Goal: Task Accomplishment & Management: Use online tool/utility

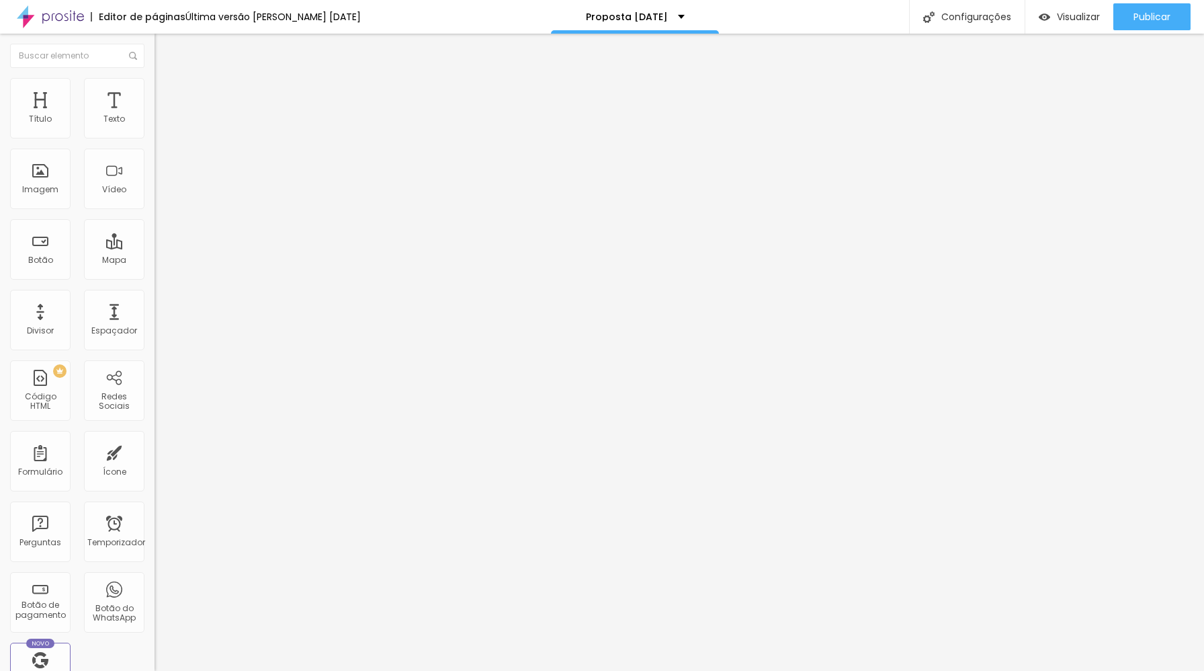
click at [155, 91] on ul "Estilo Avançado" at bounding box center [232, 78] width 155 height 27
click at [155, 91] on li "Avançado" at bounding box center [232, 84] width 155 height 13
click at [155, 78] on li "Estilo" at bounding box center [232, 71] width 155 height 13
click at [160, 125] on icon "button" at bounding box center [164, 121] width 8 height 8
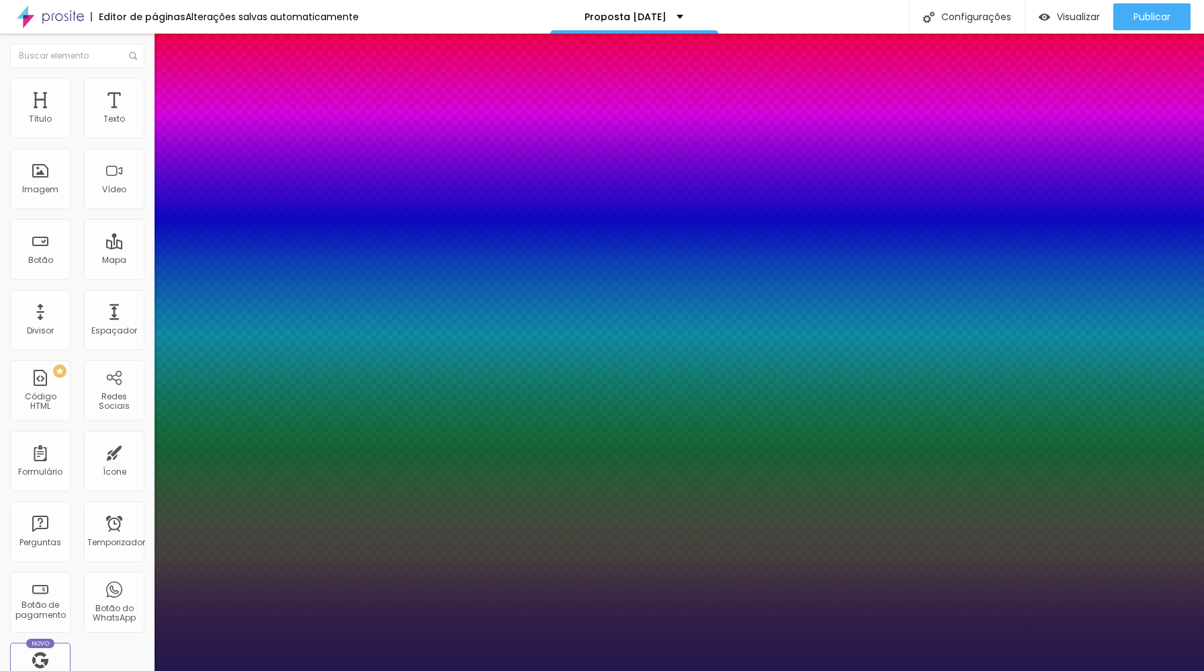
type input "1"
type input "19"
type input "1"
type input "20"
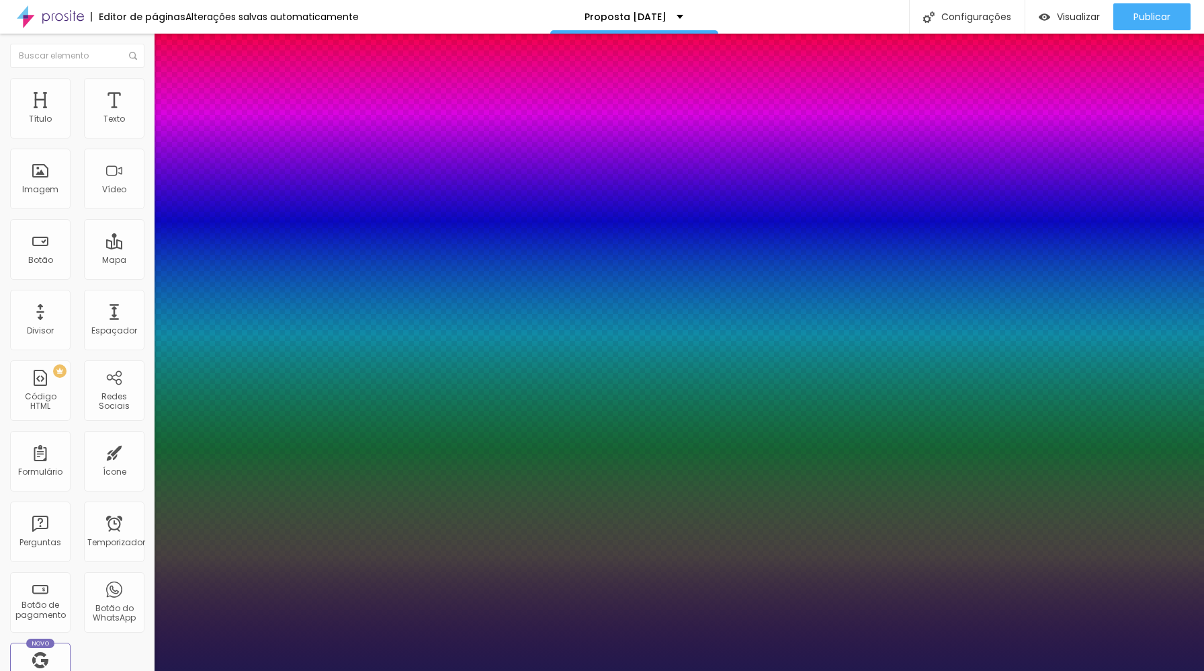
type input "20"
type input "1"
type input "21"
type input "1"
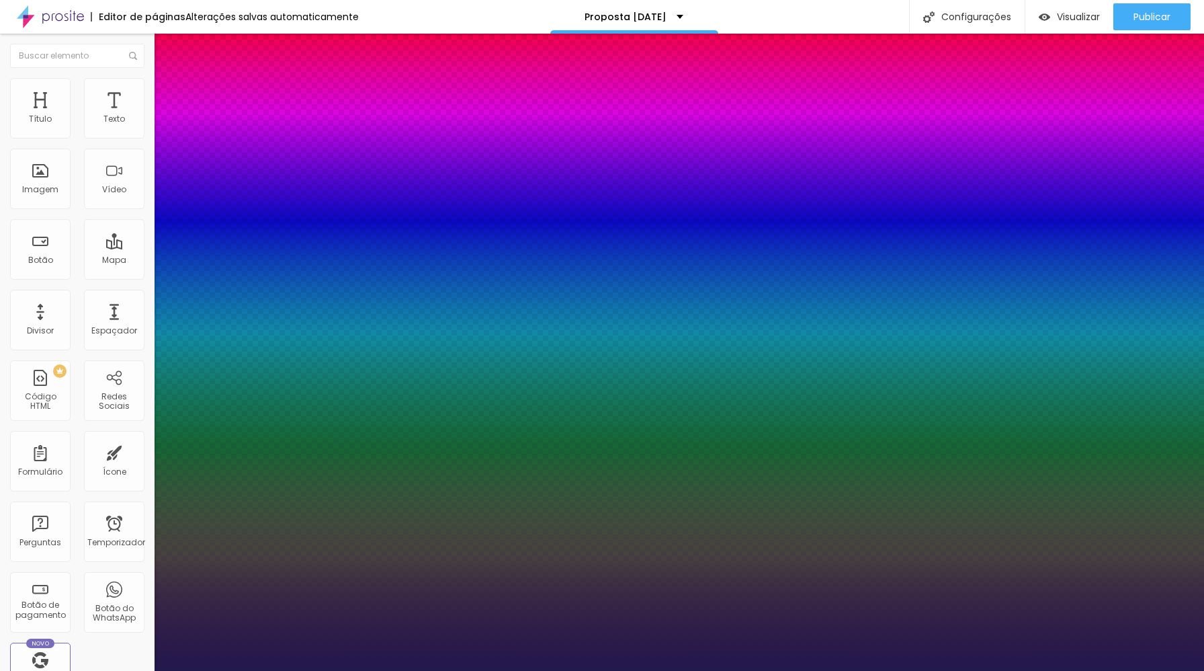
type input "22"
type input "1"
type input "23"
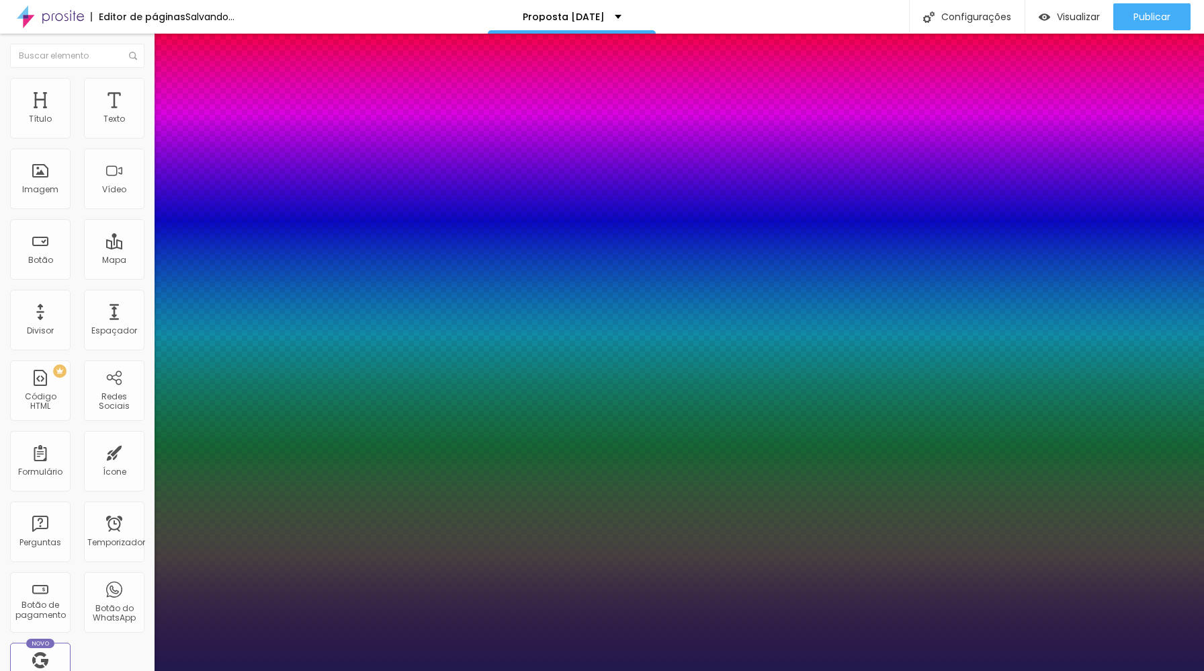
type input "1"
type input "23"
click at [470, 670] on div at bounding box center [602, 671] width 1204 height 0
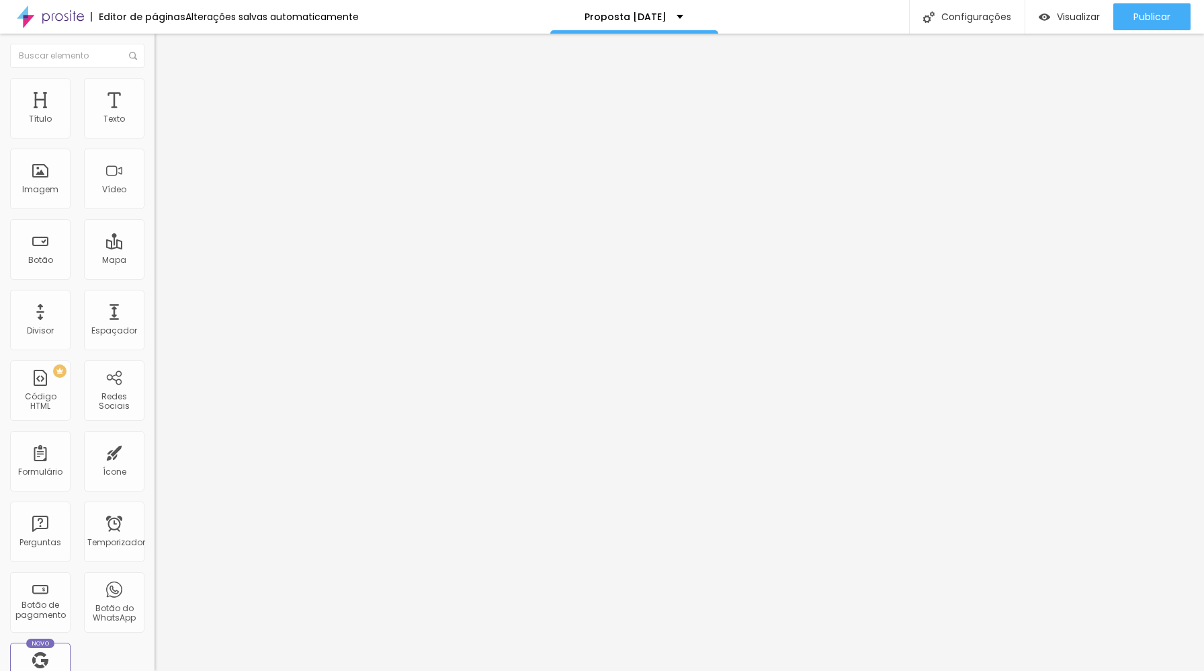
click at [155, 129] on button "button" at bounding box center [164, 122] width 19 height 14
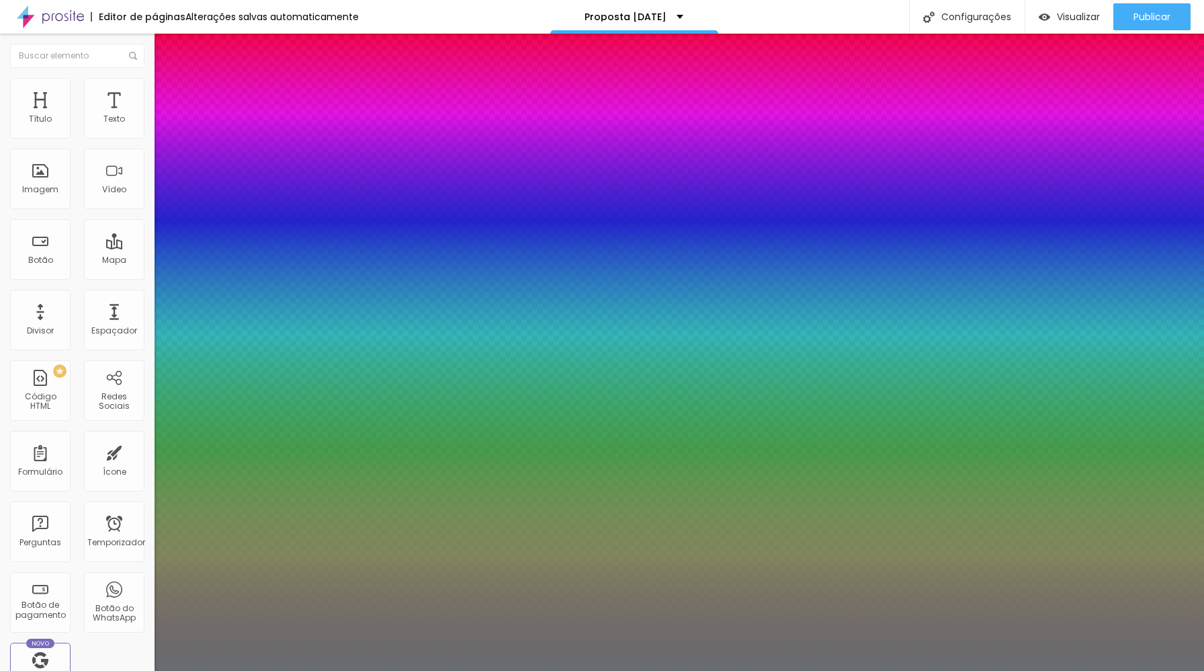
type input "1"
type input "24"
type input "1"
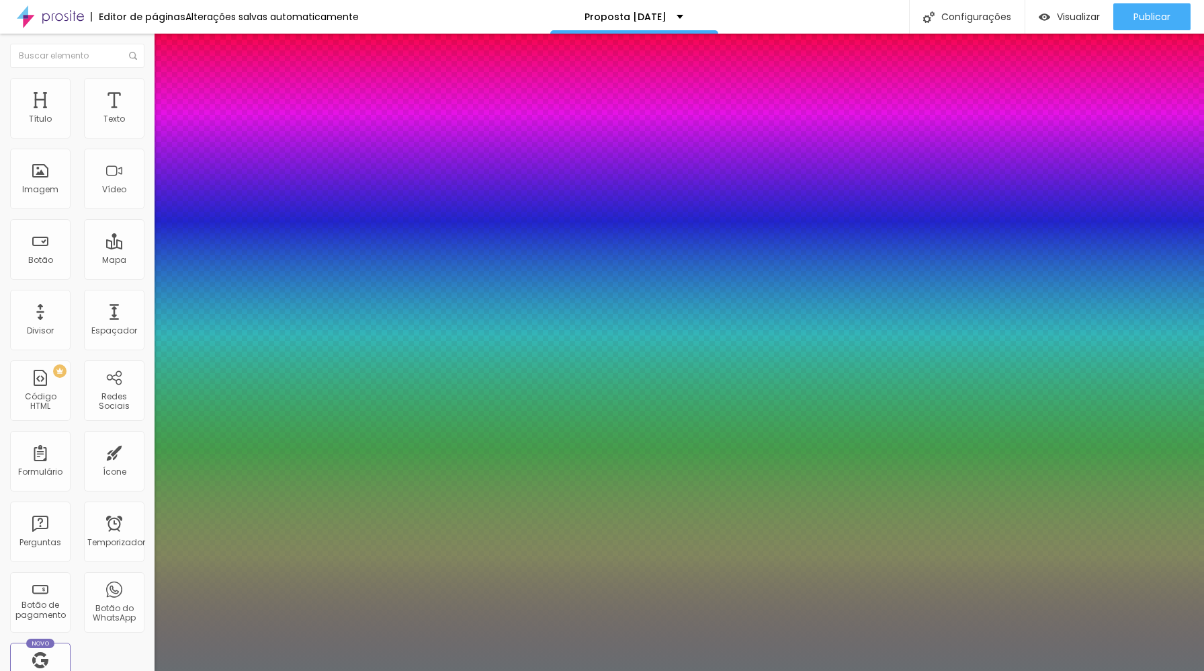
type input "25"
type input "1"
type input "26"
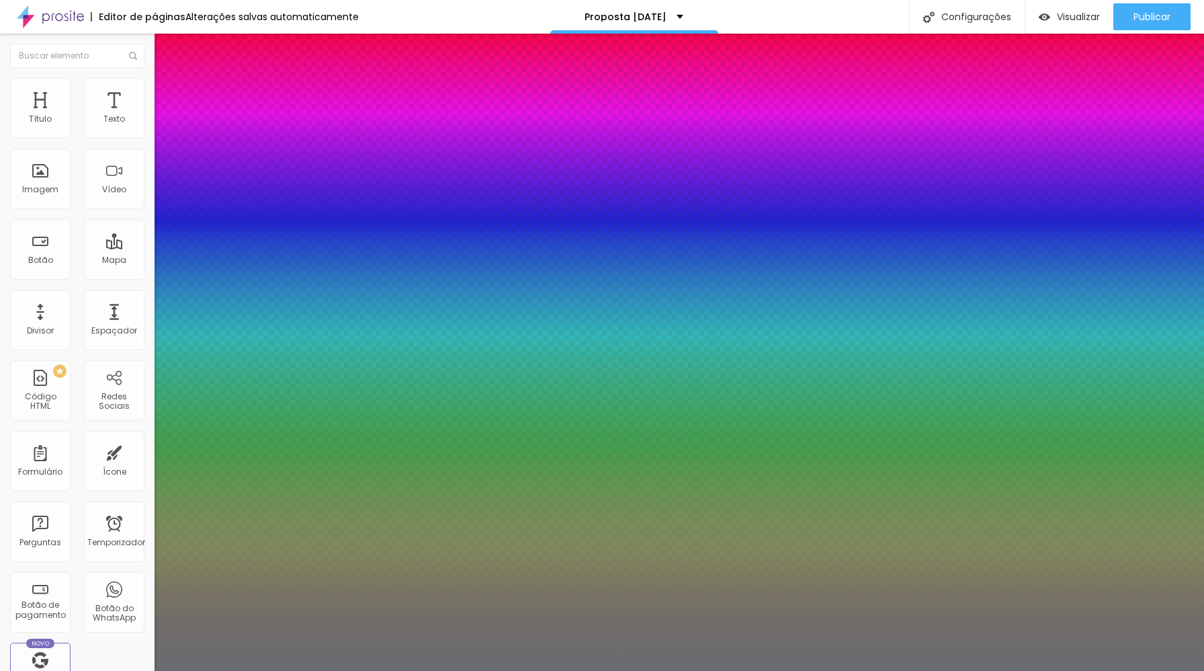
type input "1"
type input "27"
type input "1"
type input "28"
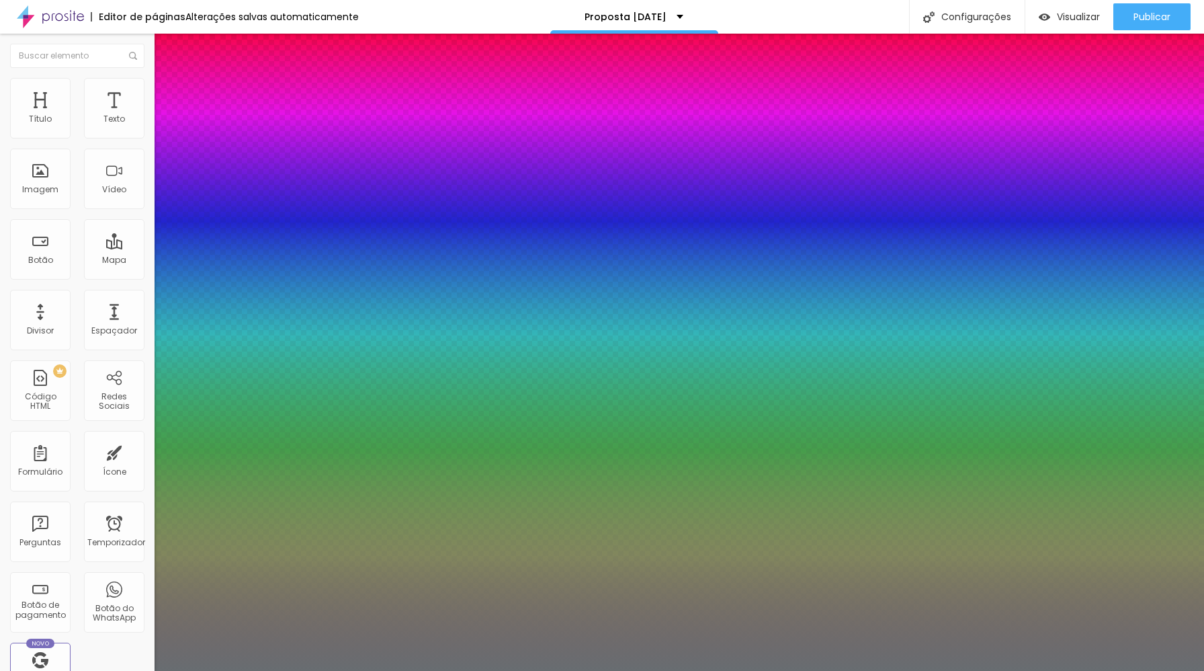
type input "28"
type input "1"
type input "29"
type input "1"
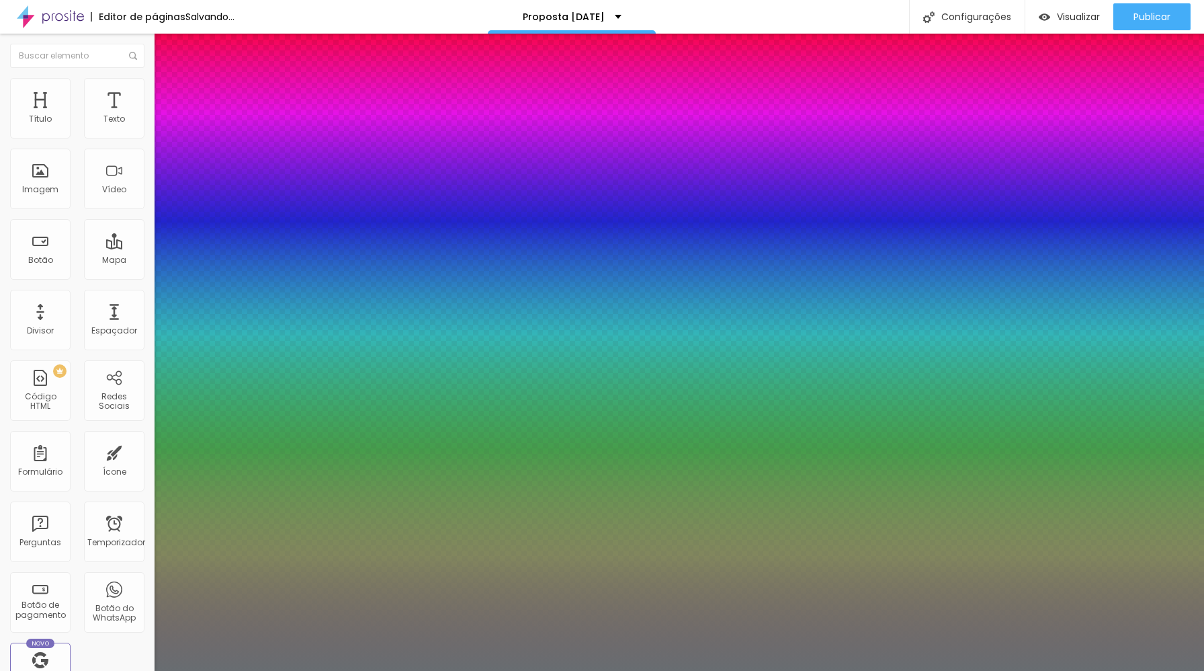
type input "30"
type input "1"
drag, startPoint x: 189, startPoint y: 229, endPoint x: 196, endPoint y: 227, distance: 7.7
type input "30"
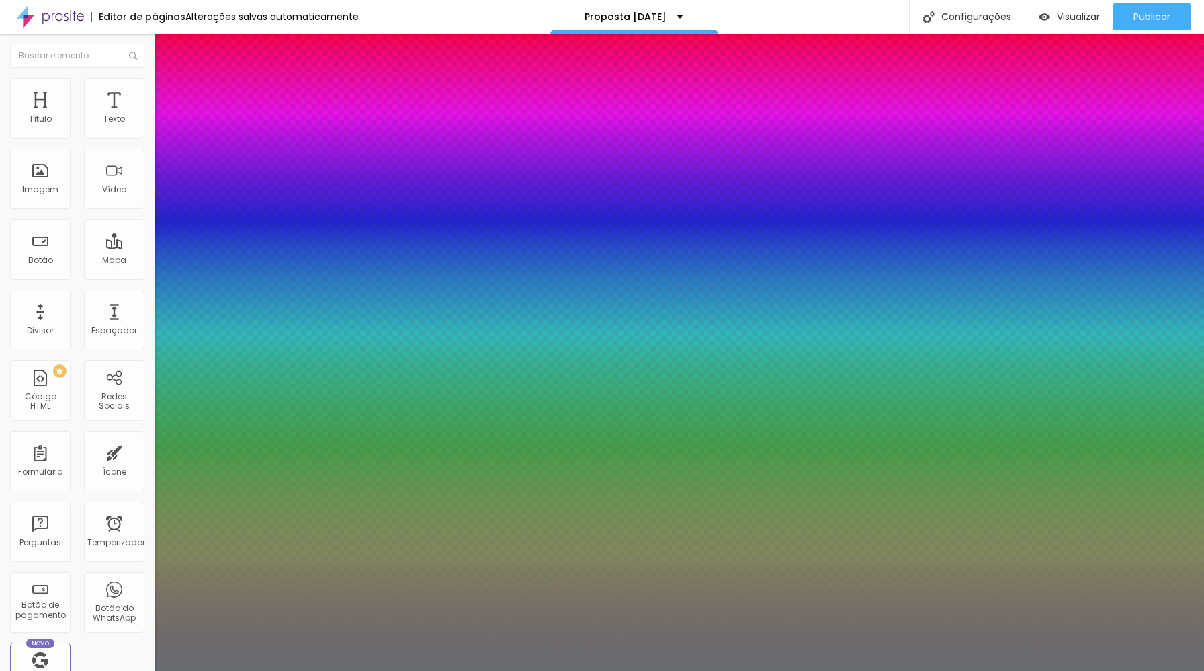
type input "1"
click at [480, 670] on div at bounding box center [602, 671] width 1204 height 0
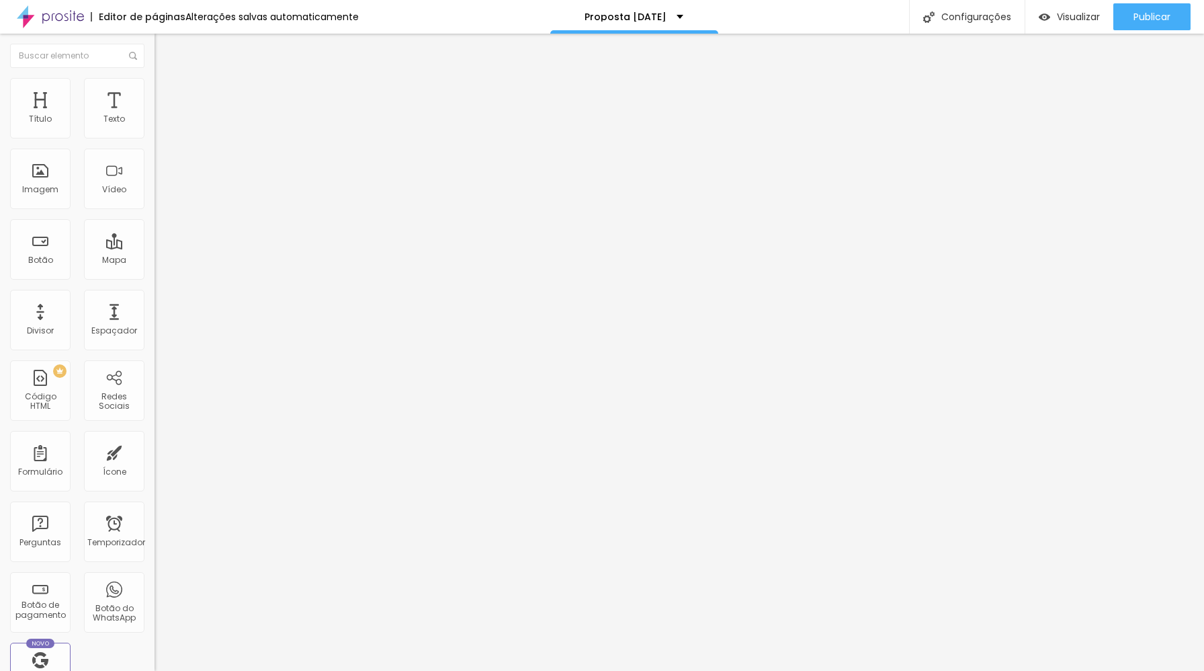
click at [155, 129] on button "button" at bounding box center [164, 122] width 19 height 14
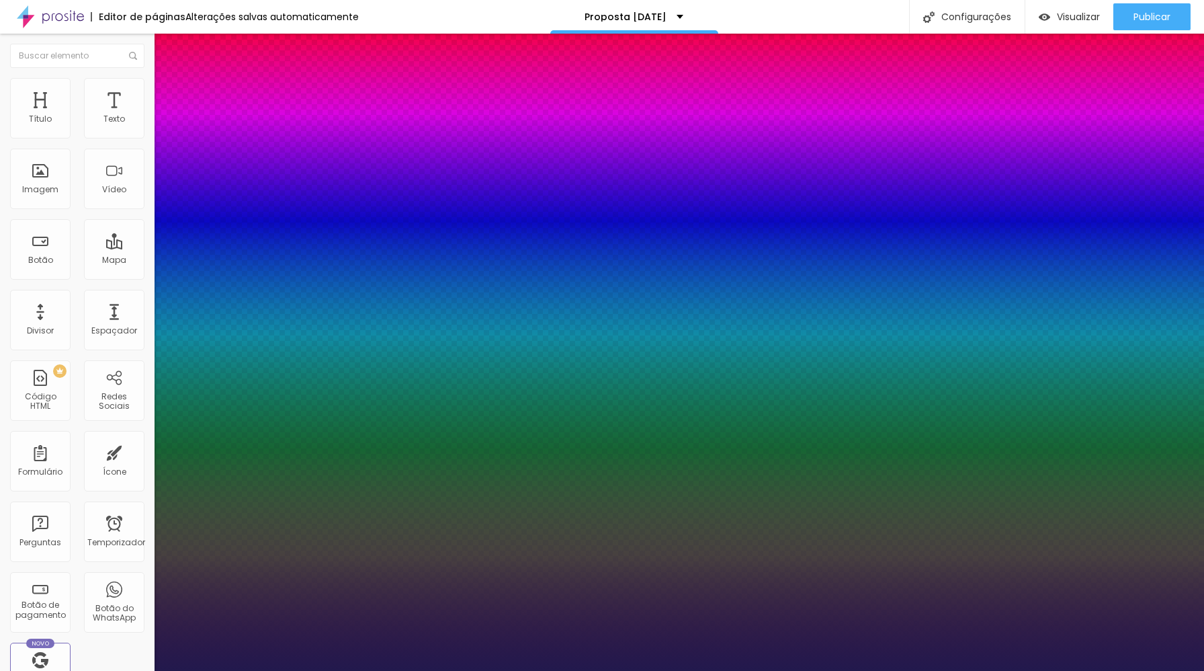
type input "1"
click at [439, 670] on div at bounding box center [602, 671] width 1204 height 0
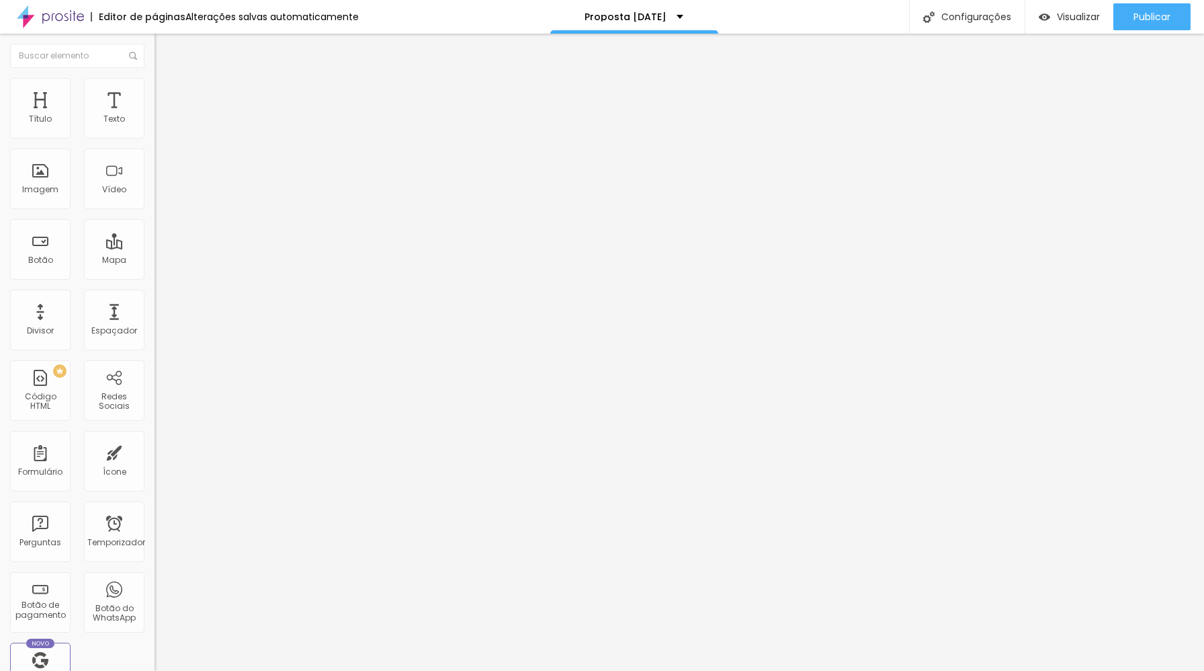
click at [160, 125] on icon "button" at bounding box center [164, 121] width 8 height 8
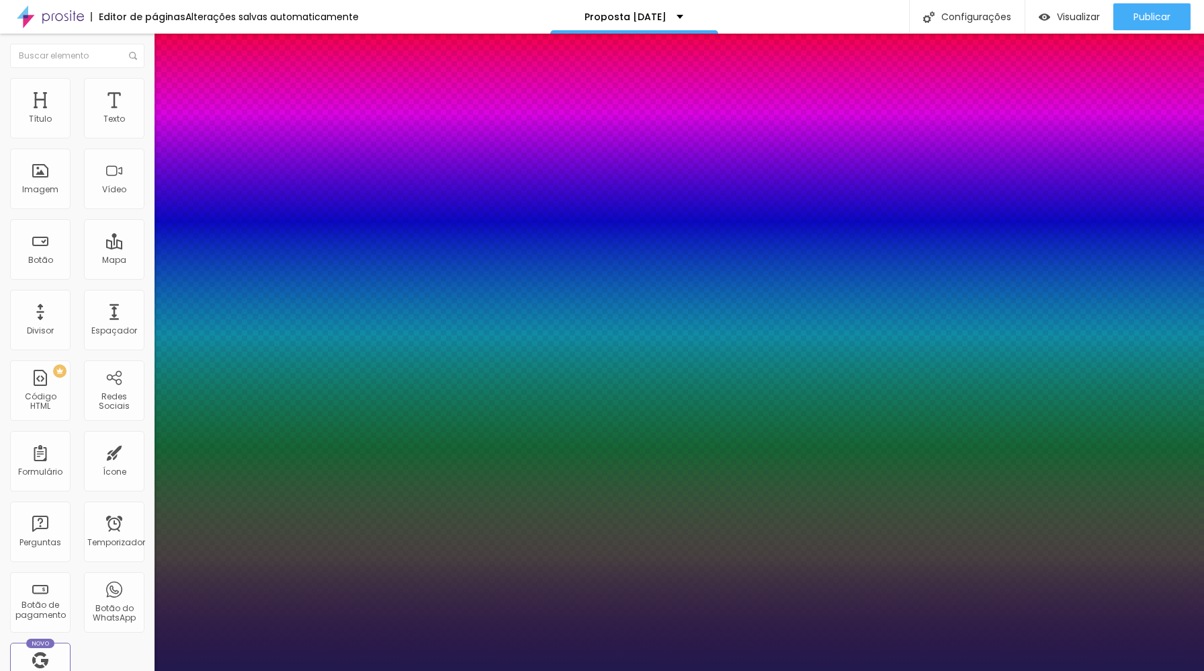
type input "1"
type input "8"
type input "2"
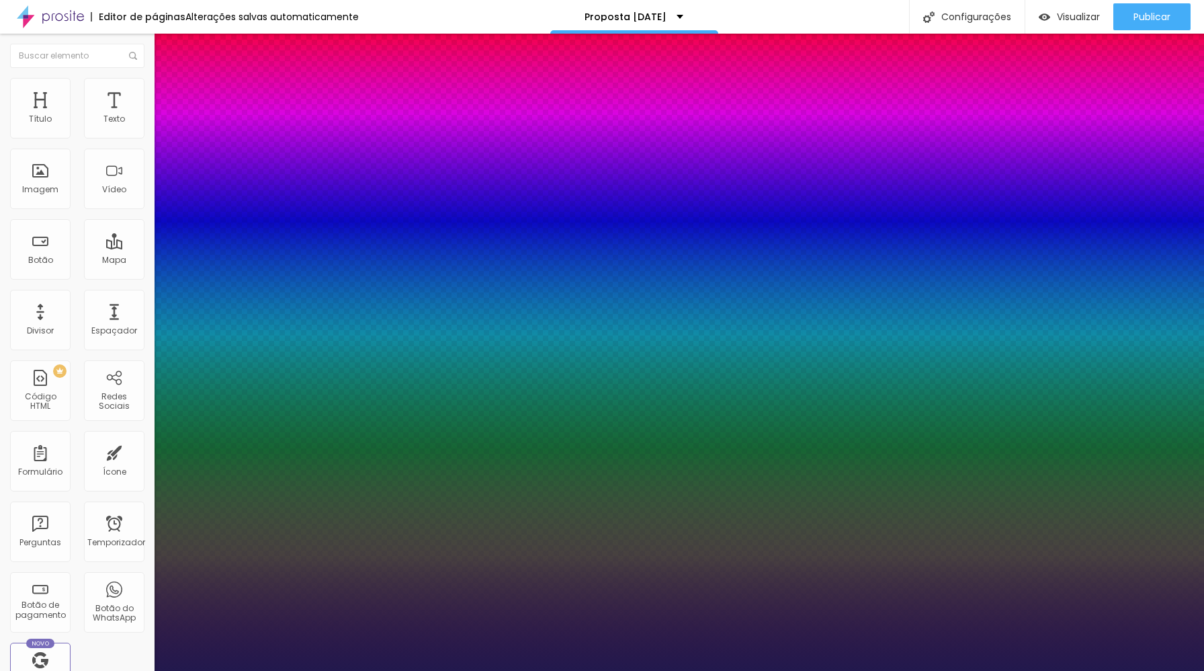
type input "1"
type input "23"
type input "1"
type input "23"
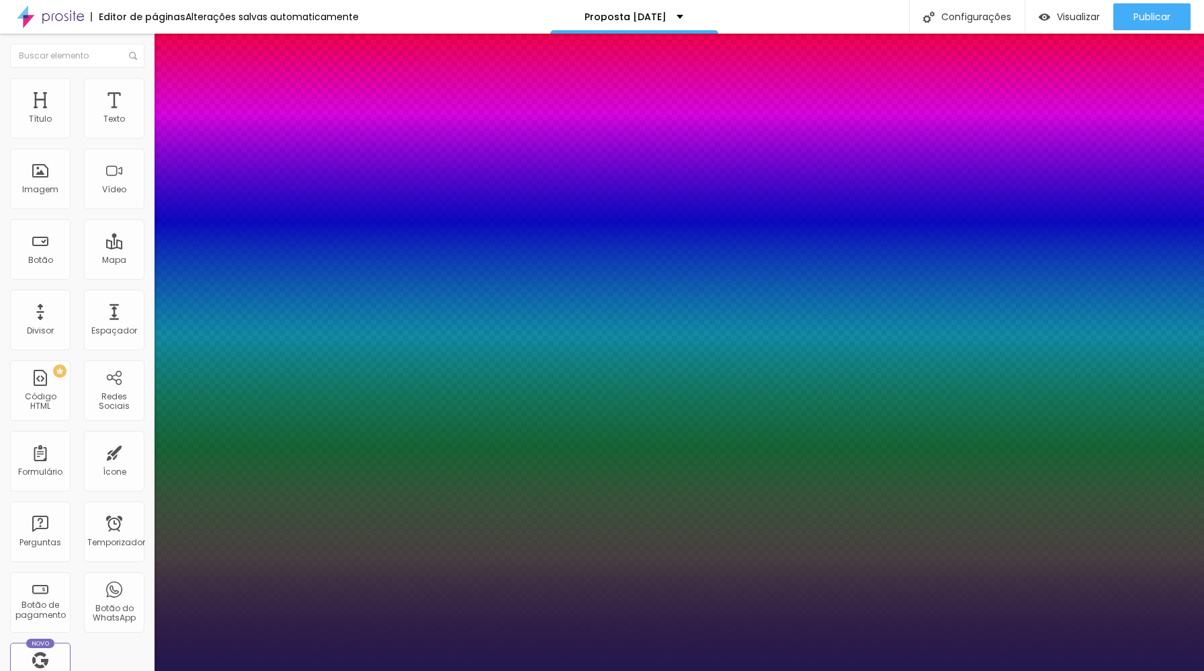
click at [218, 670] on div at bounding box center [602, 671] width 1204 height 0
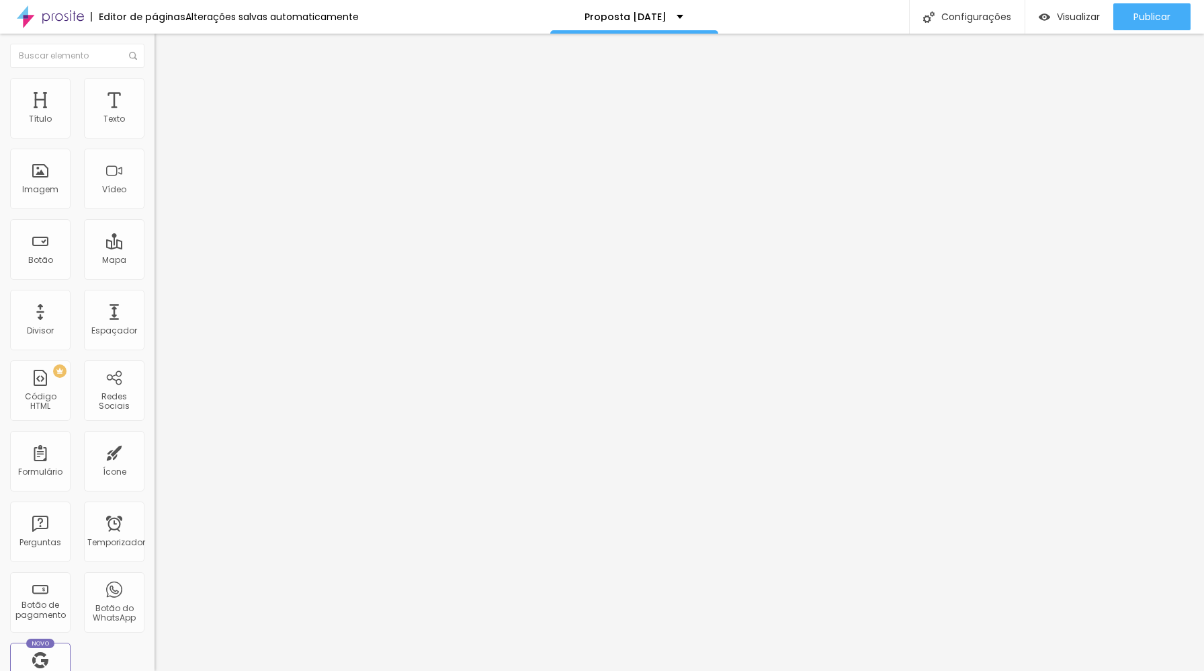
click at [155, 89] on li "Estilo" at bounding box center [232, 84] width 155 height 13
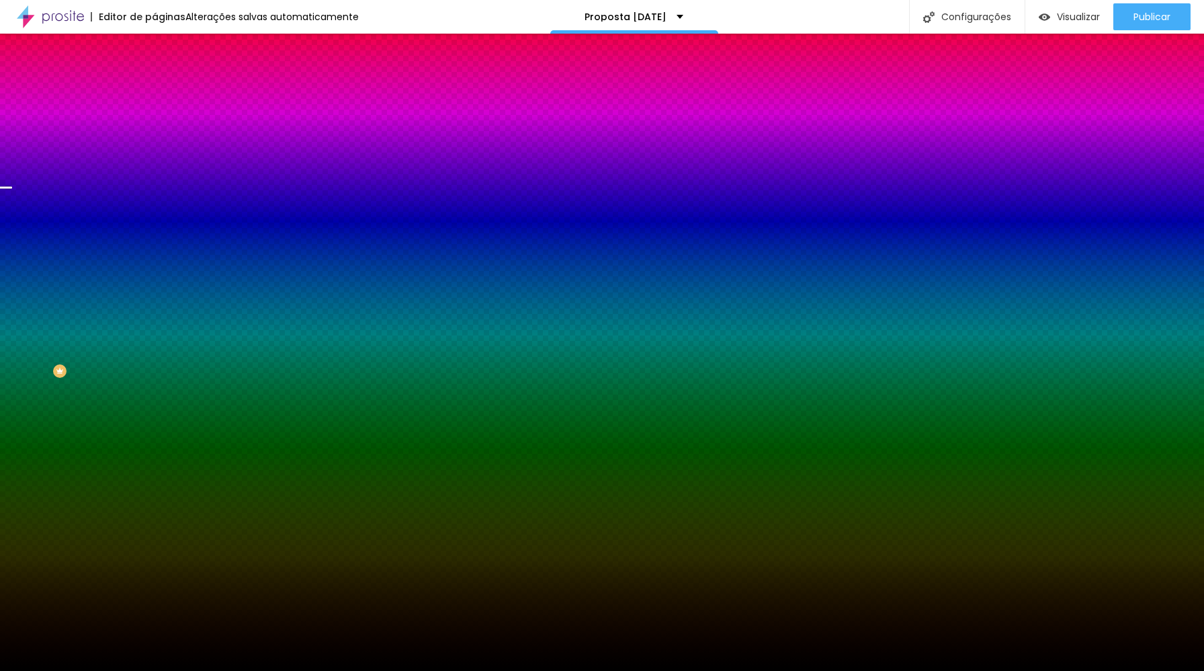
click at [163, 124] on font "Trocar imagem" at bounding box center [195, 117] width 65 height 11
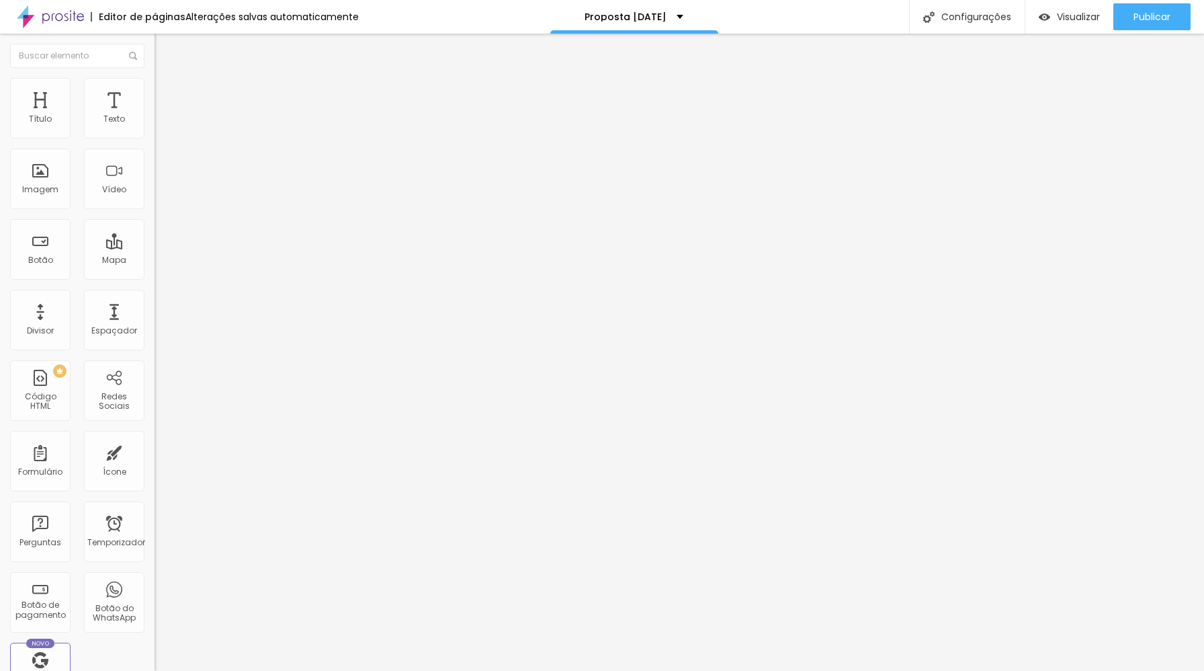
click at [155, 129] on button "button" at bounding box center [164, 122] width 19 height 14
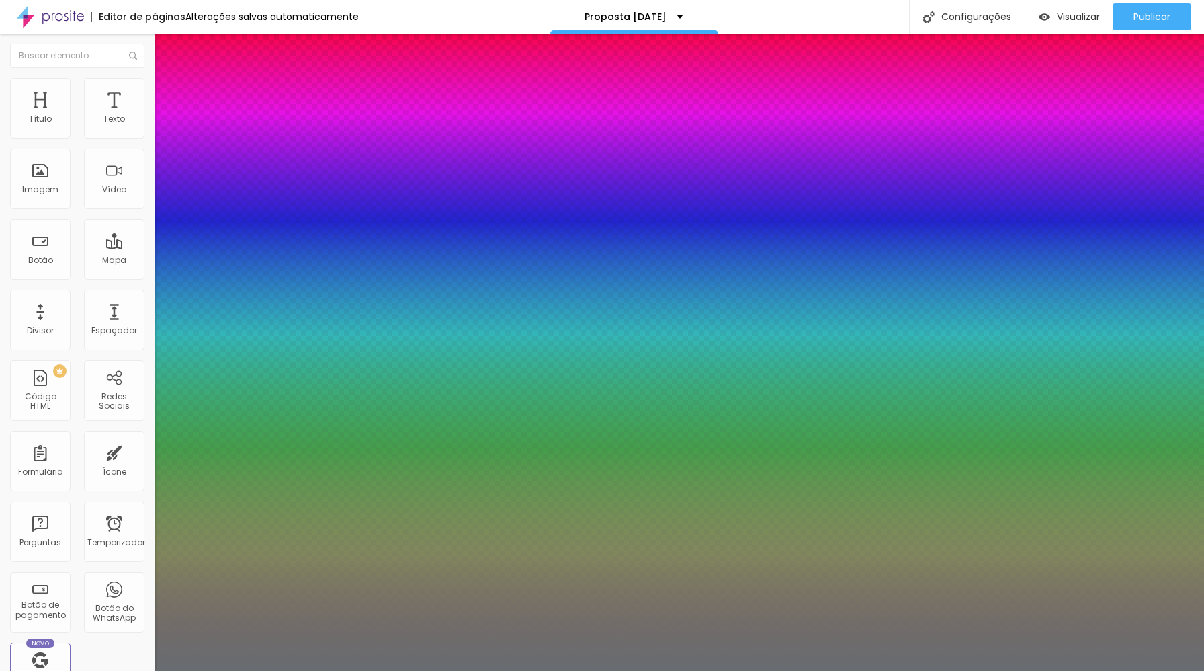
type input "1"
type input "25"
type input "1"
type input "26"
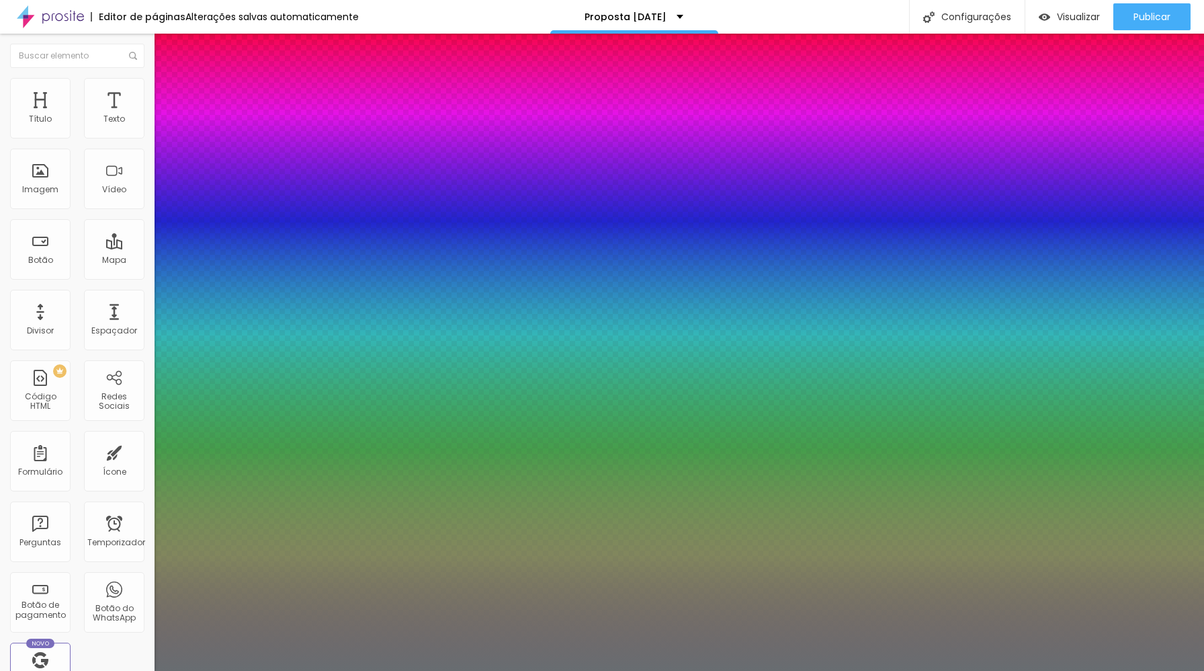
type input "26"
type input "1"
type input "27"
type input "1"
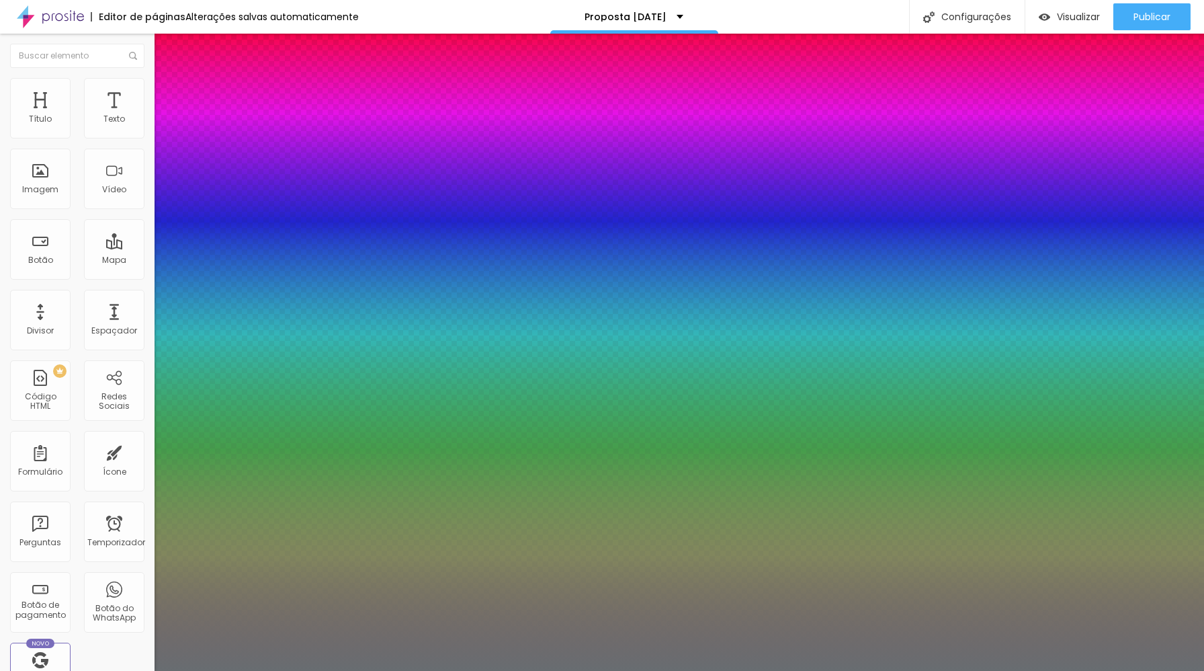
type input "28"
type input "1"
type input "29"
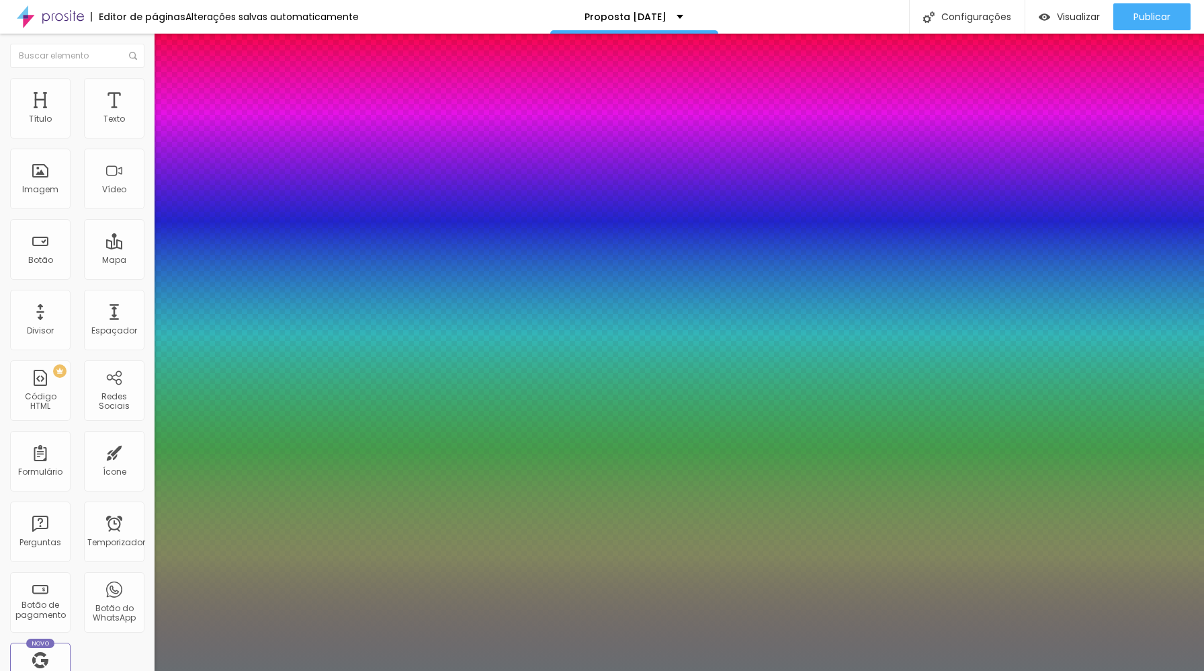
type input "1"
type input "30"
type input "1"
type input "31"
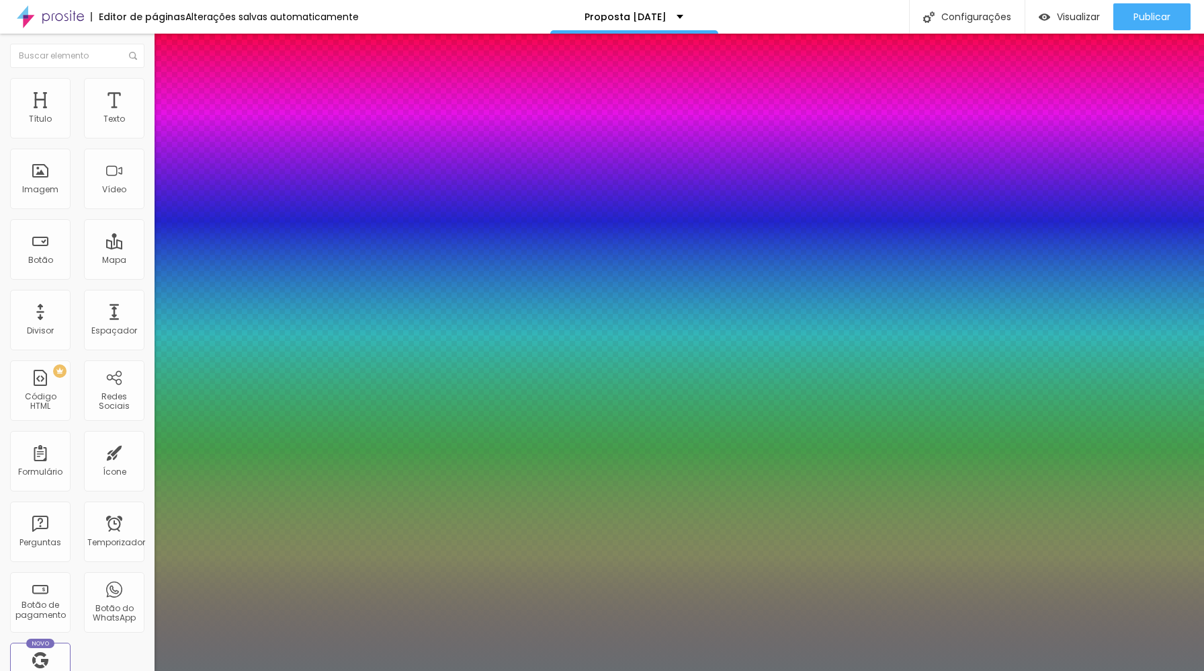
type input "31"
type input "1"
type input "32"
type input "1"
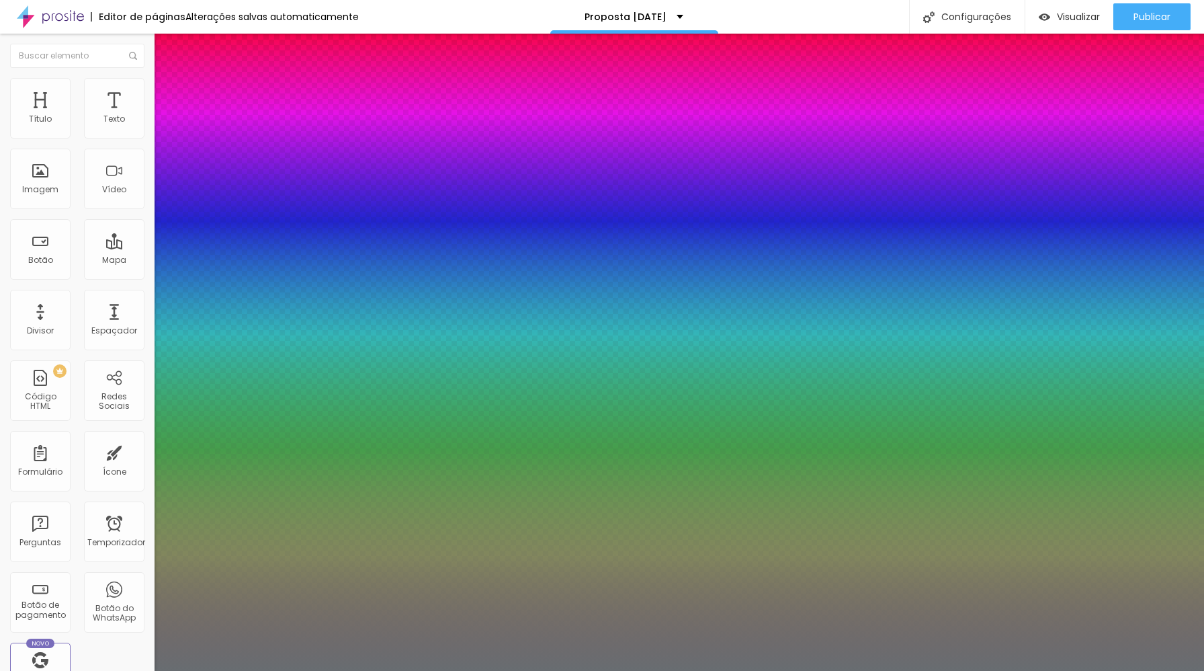
type input "33"
type input "1"
type input "34"
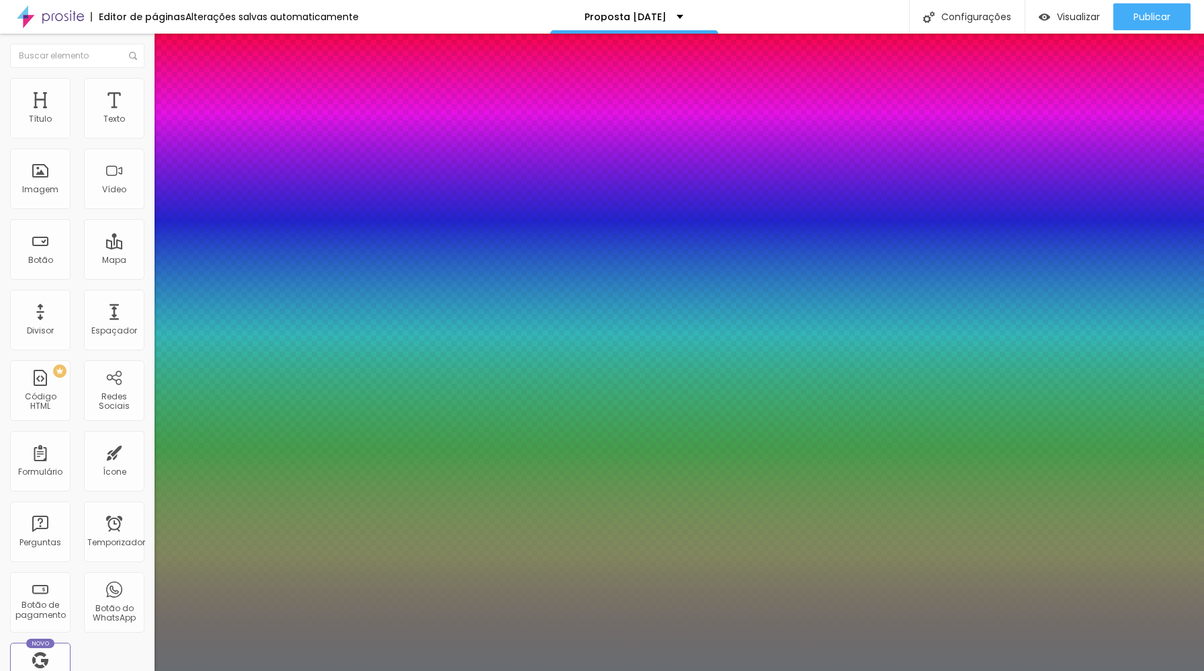
type input "1"
drag, startPoint x: 190, startPoint y: 229, endPoint x: 200, endPoint y: 230, distance: 10.1
type input "34"
type input "1"
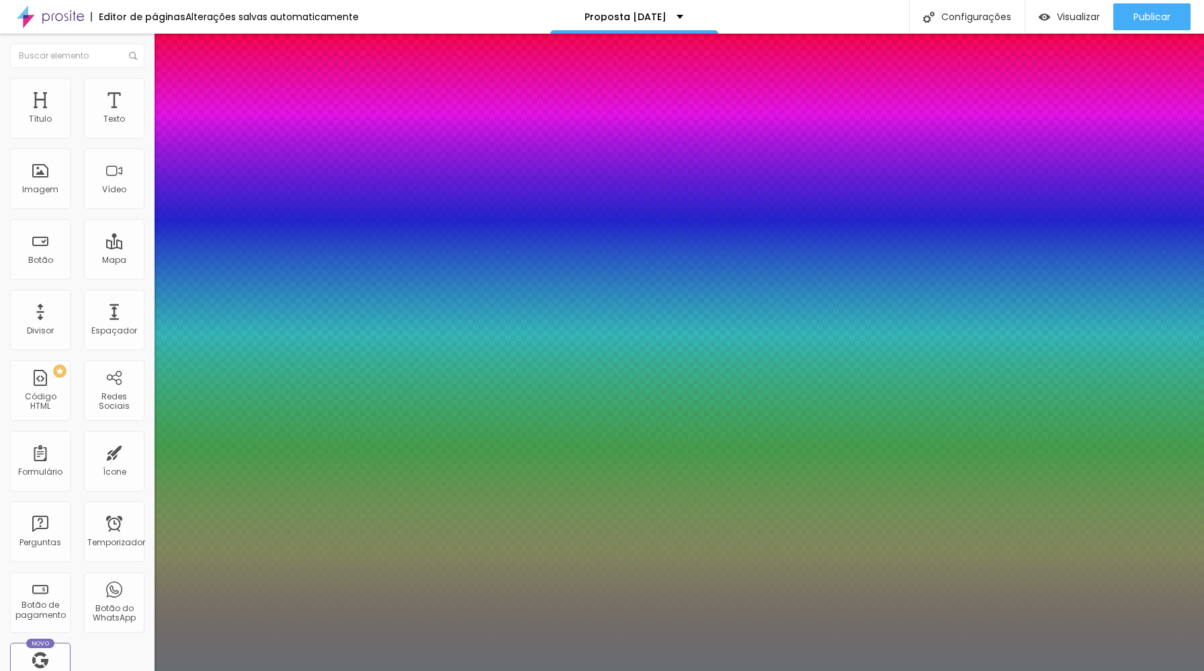
click at [640, 670] on div at bounding box center [602, 671] width 1204 height 0
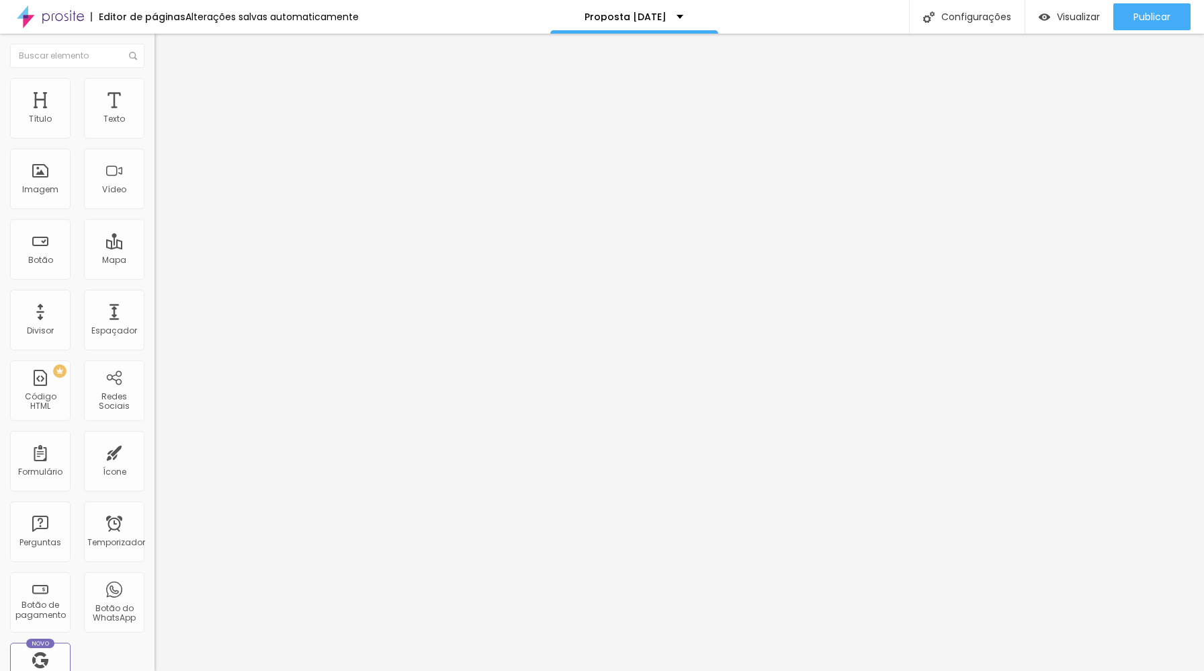
click at [155, 91] on li "Avançado" at bounding box center [232, 97] width 155 height 13
click at [155, 91] on li "Estilo" at bounding box center [232, 84] width 155 height 13
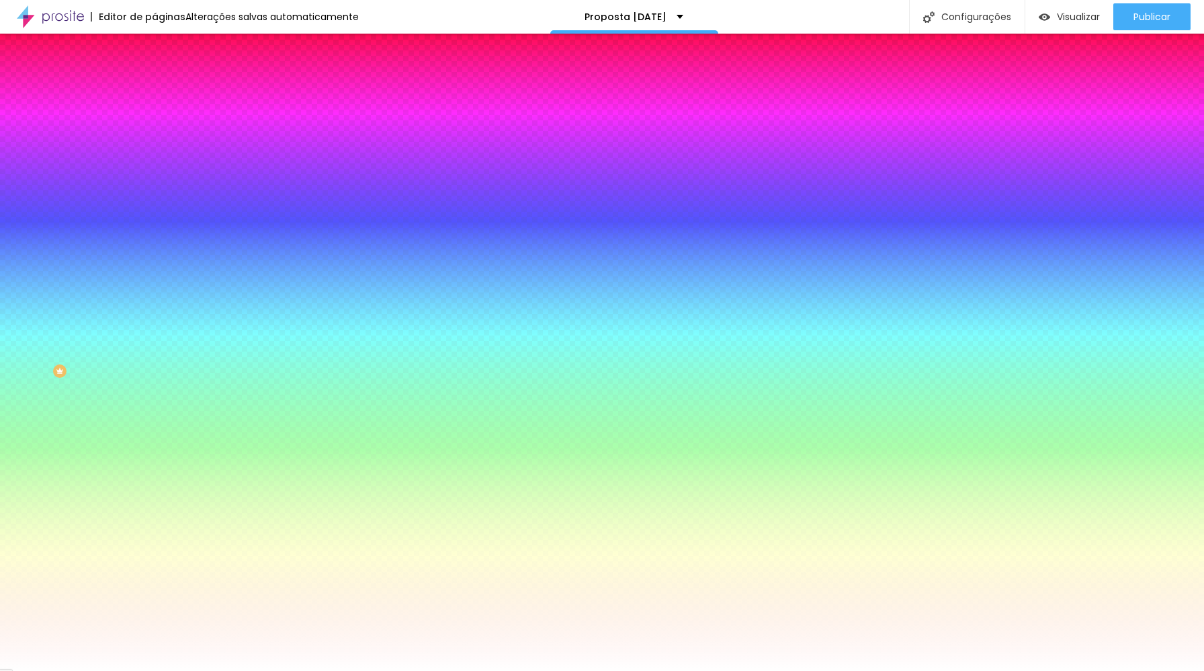
click at [155, 196] on input "#FFFFFF" at bounding box center [235, 189] width 161 height 13
click at [155, 183] on div at bounding box center [232, 183] width 155 height 0
drag, startPoint x: 134, startPoint y: 277, endPoint x: 128, endPoint y: 326, distance: 49.3
click at [128, 326] on div at bounding box center [602, 335] width 1204 height 671
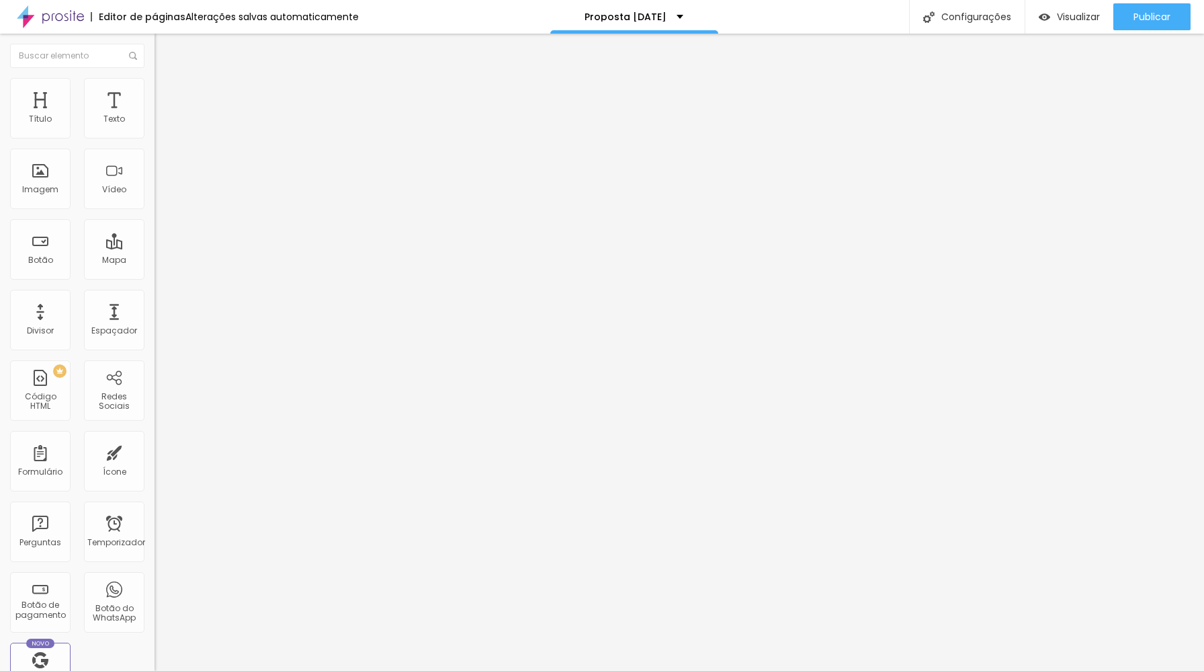
click at [155, 89] on ul "Conteúdo Estilo Avançado" at bounding box center [232, 85] width 155 height 40
click at [155, 89] on li "Estilo" at bounding box center [232, 84] width 155 height 13
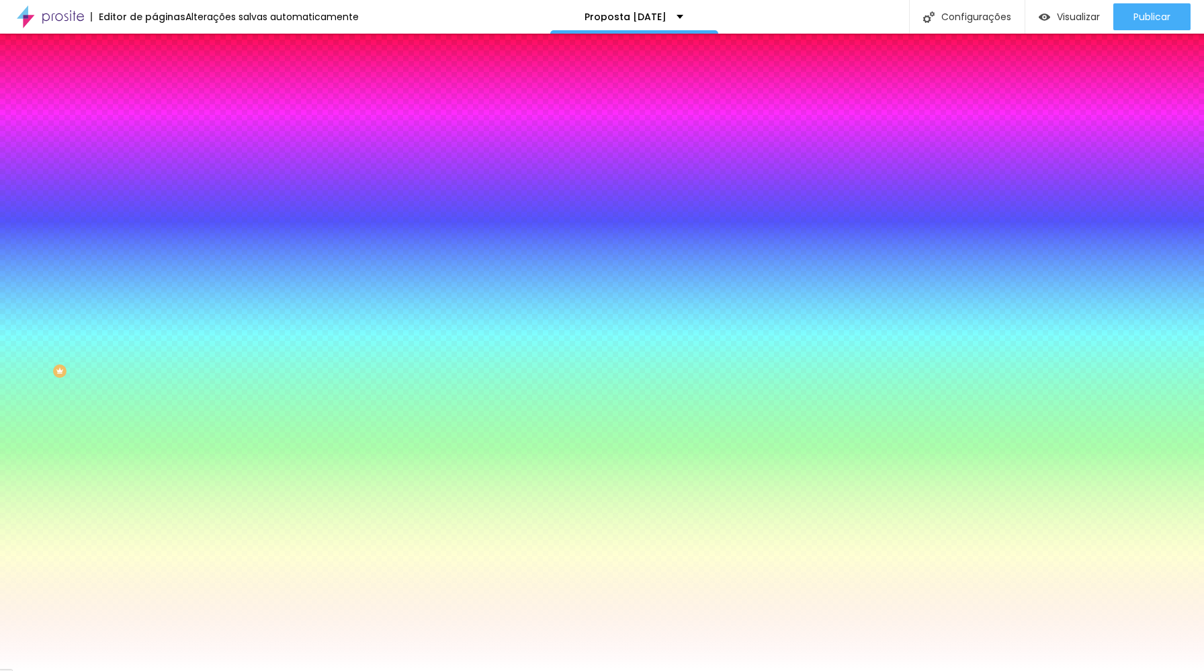
click at [167, 95] on font "Avançado" at bounding box center [189, 100] width 44 height 11
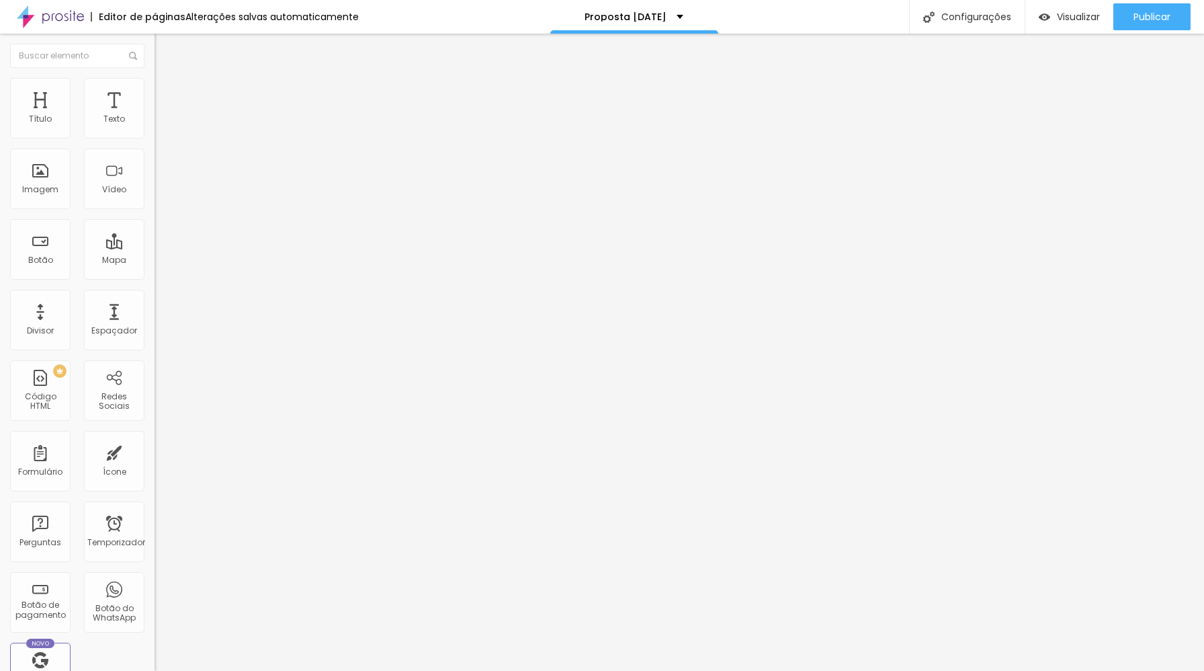
click at [155, 78] on li "Estilo" at bounding box center [232, 84] width 155 height 13
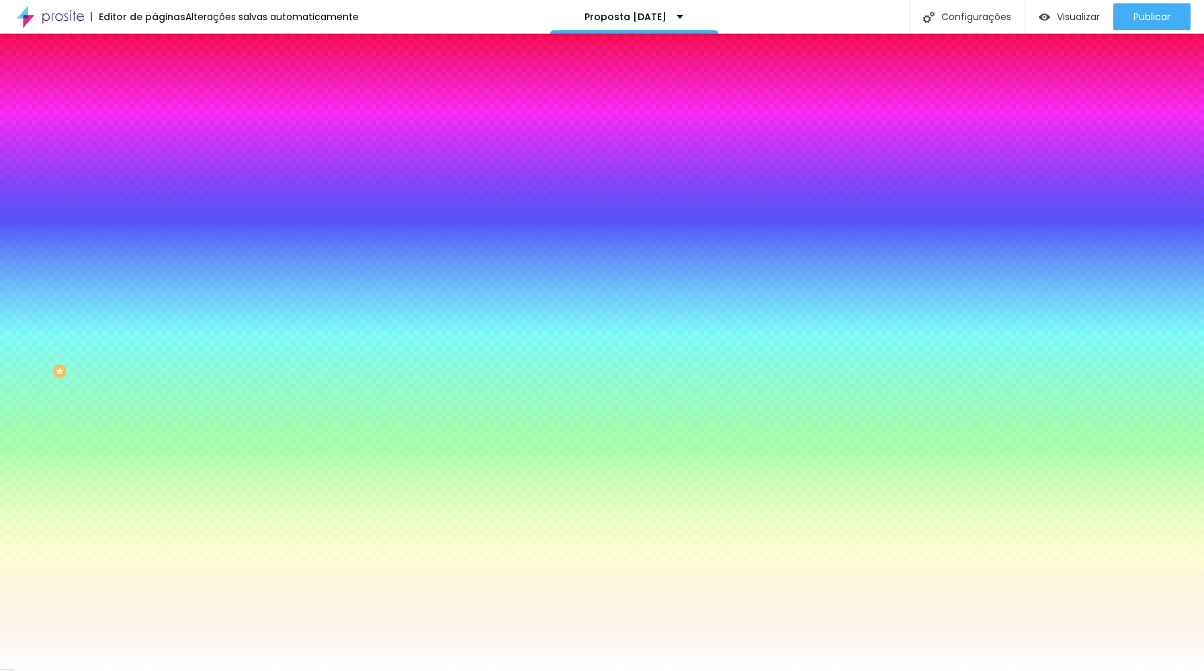
click at [155, 128] on div at bounding box center [232, 128] width 155 height 0
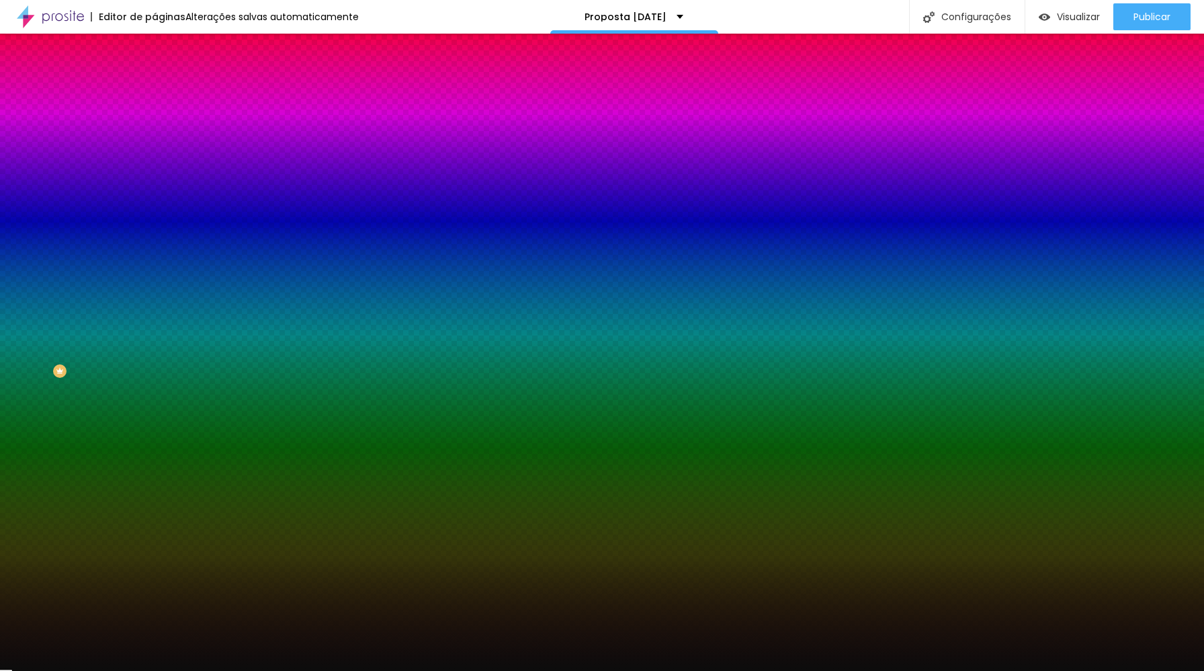
type input "#000000"
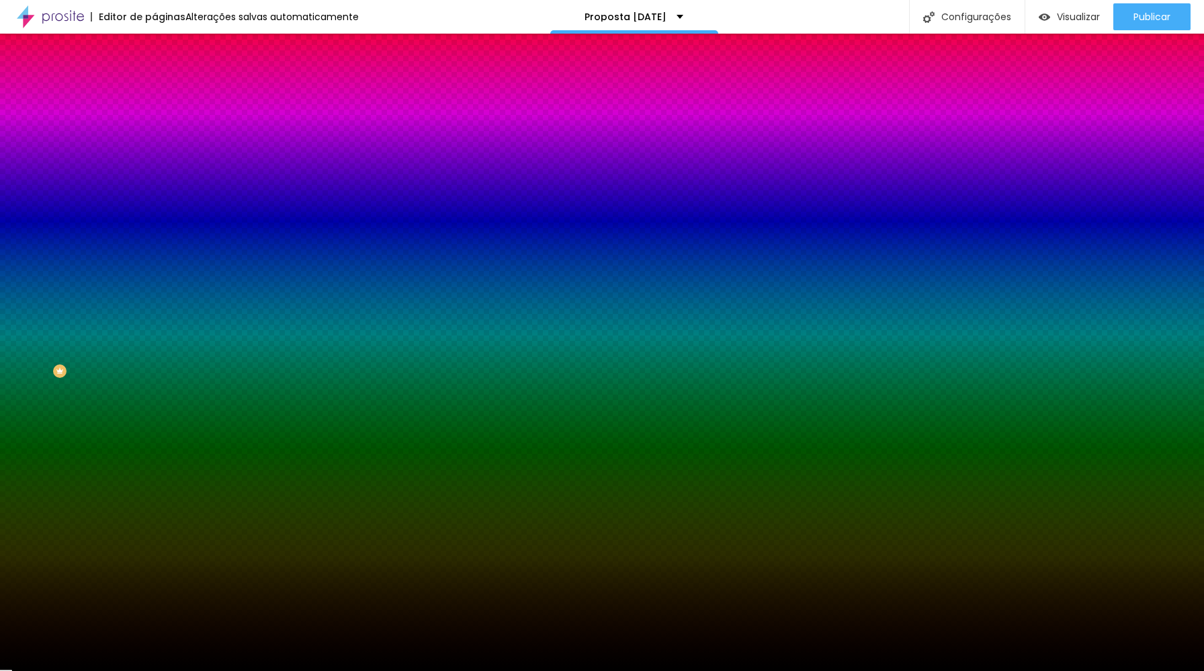
drag, startPoint x: 48, startPoint y: 171, endPoint x: 0, endPoint y: 304, distance: 140.9
click at [155, 304] on div "Editar nulo Conteúdo Estilo Avançado Cor de fundo Voltar ao padrão #000000 0 [P…" at bounding box center [232, 352] width 155 height 637
click at [155, 388] on div "Editar nulo Conteúdo Estilo Avançado Cor de fundo Voltar ao padrão #000000 0 [P…" at bounding box center [232, 352] width 155 height 637
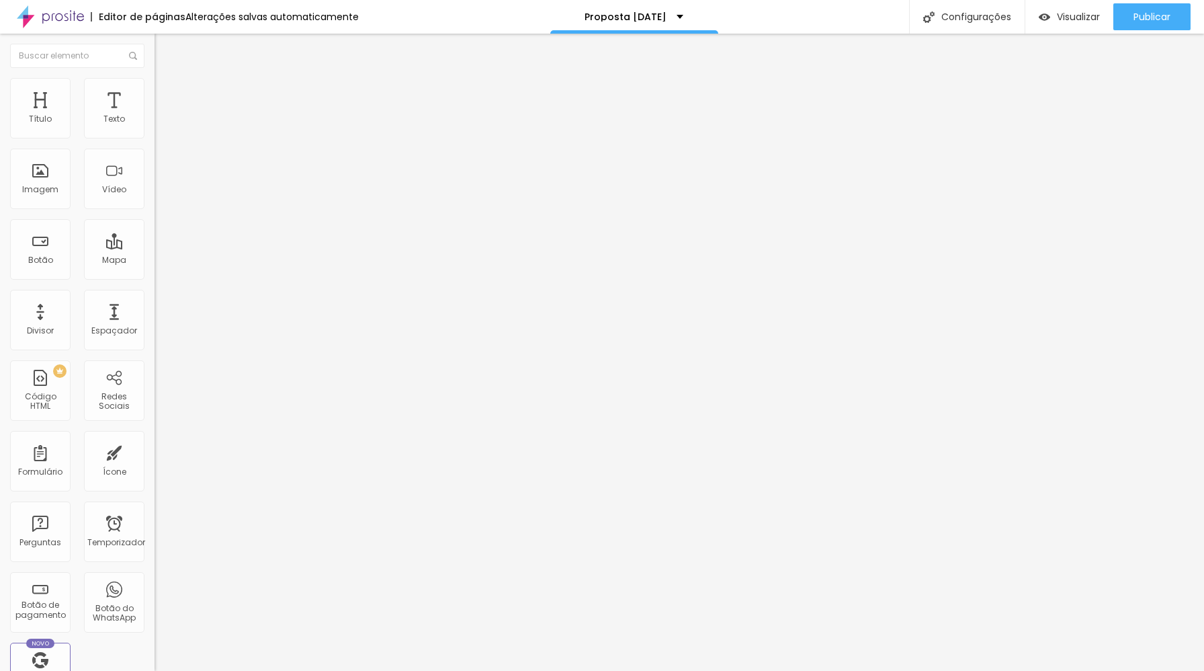
click at [155, 87] on li "Estilo" at bounding box center [232, 84] width 155 height 13
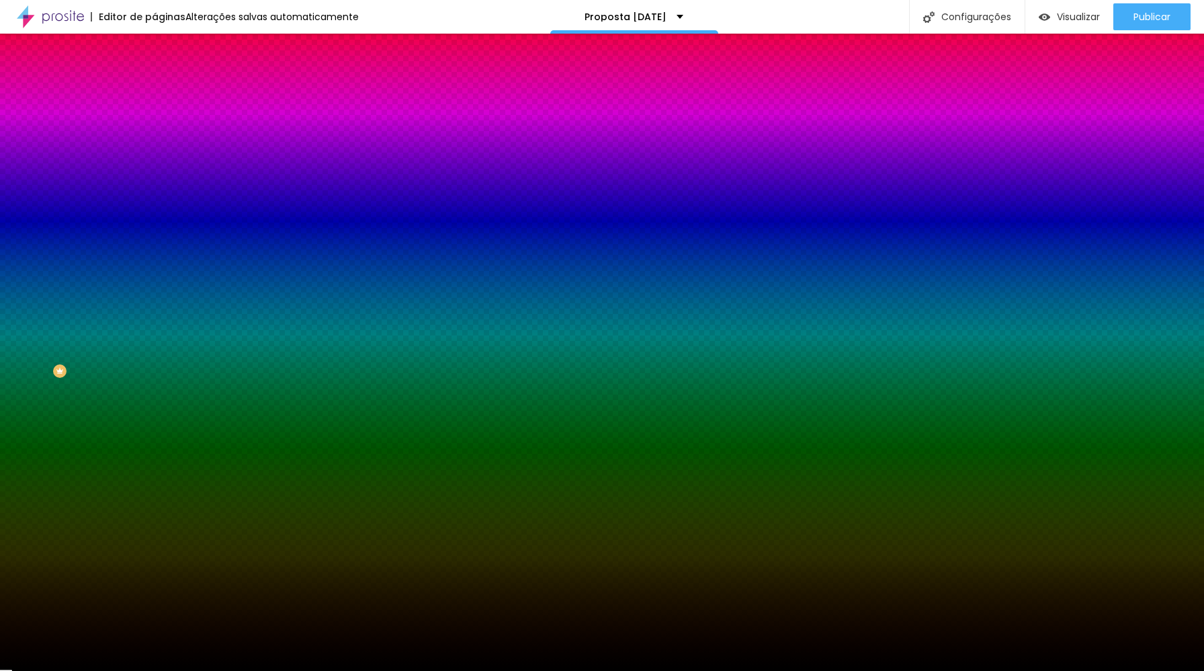
click at [155, 128] on div at bounding box center [232, 128] width 155 height 0
click at [160, 124] on icon "button" at bounding box center [164, 119] width 9 height 9
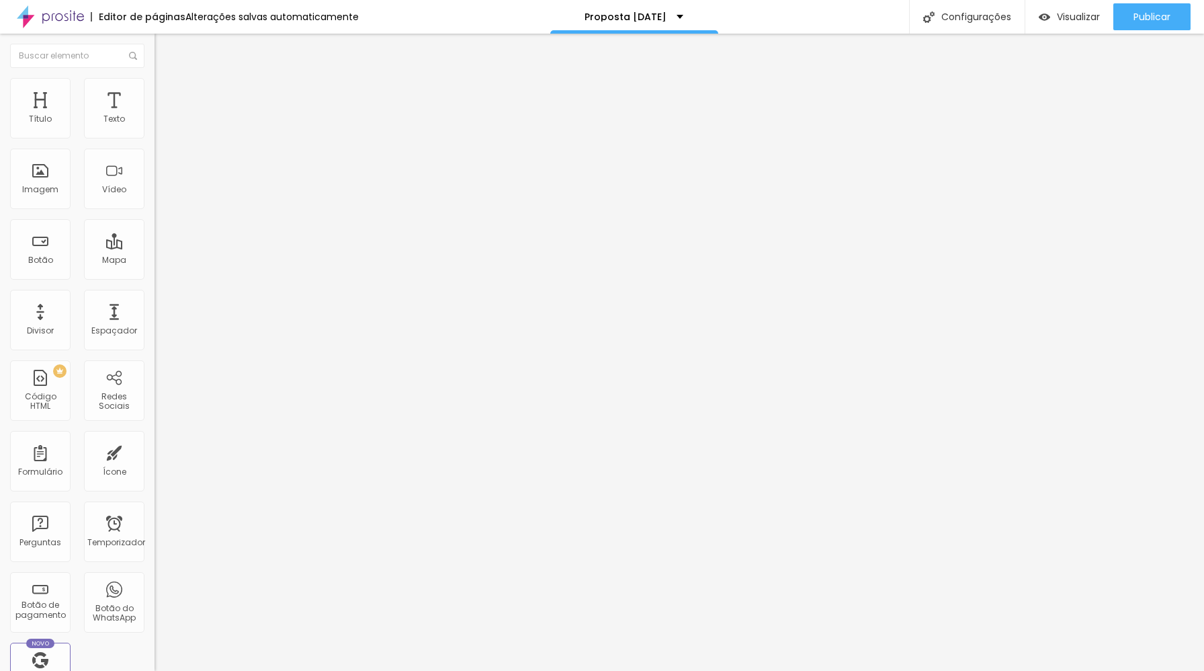
click at [161, 124] on icon "button" at bounding box center [163, 120] width 5 height 5
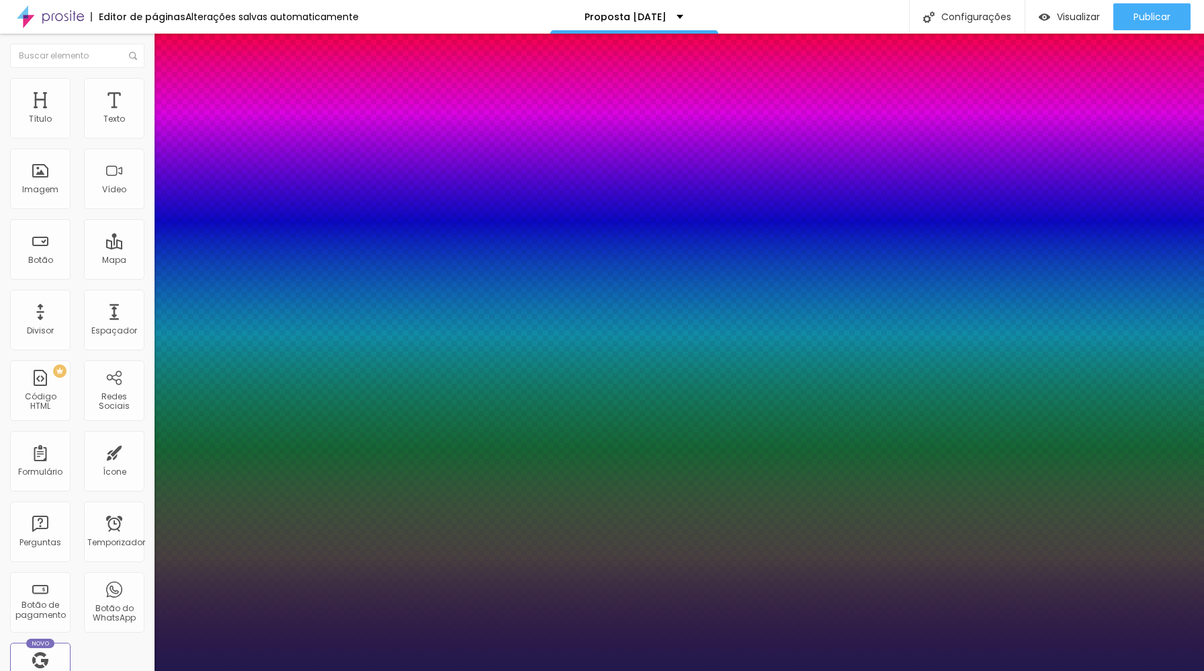
type input "1"
type input "#19324D"
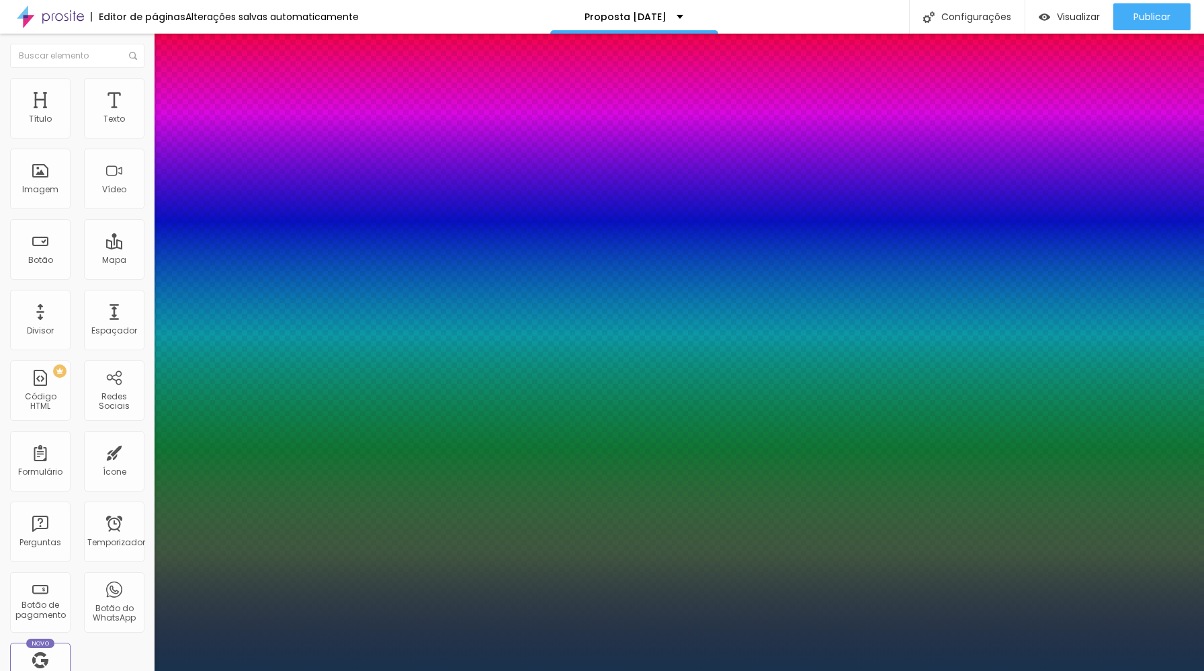
type input "1"
type input "#19344D"
type input "1"
type input "#19384D"
type input "1"
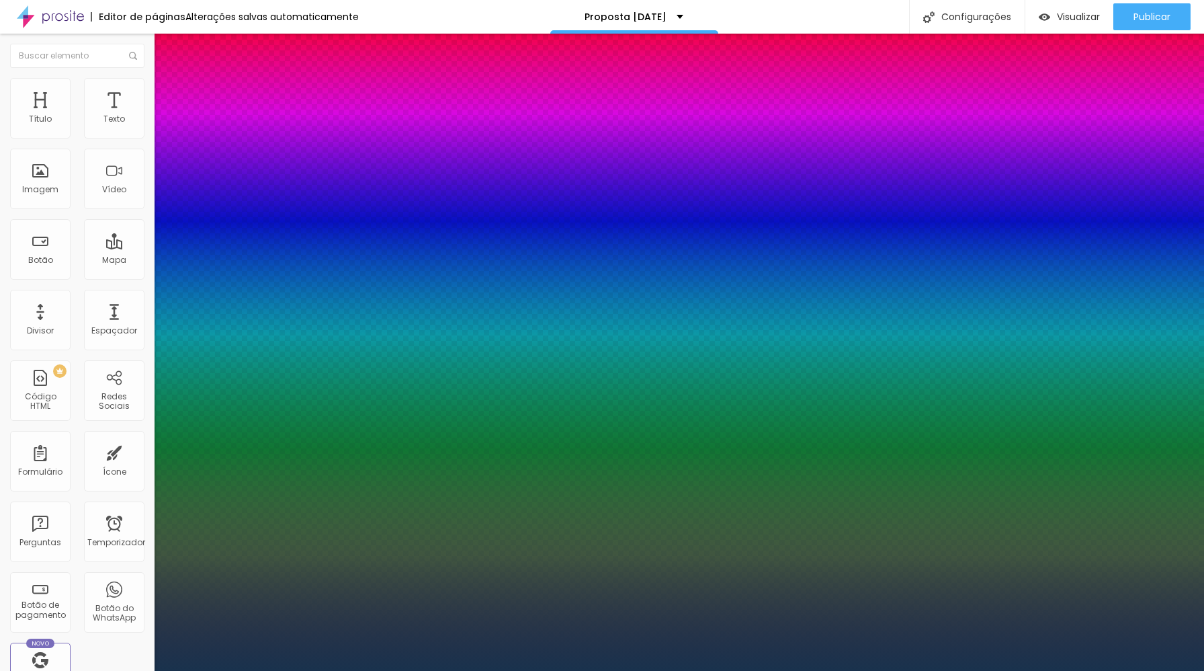
type input "#193A4D"
type input "1"
type input "#193C4D"
type input "1"
type input "#19434D"
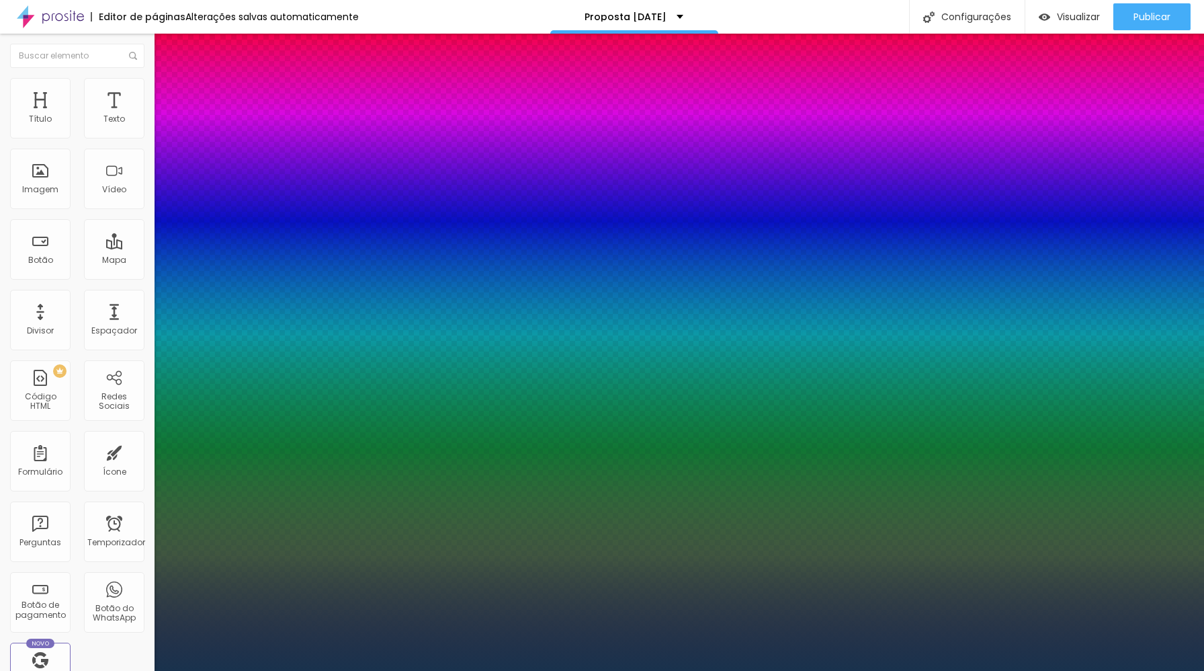
type input "1"
type input "#19454D"
type input "1"
type input "#19494D"
type input "1"
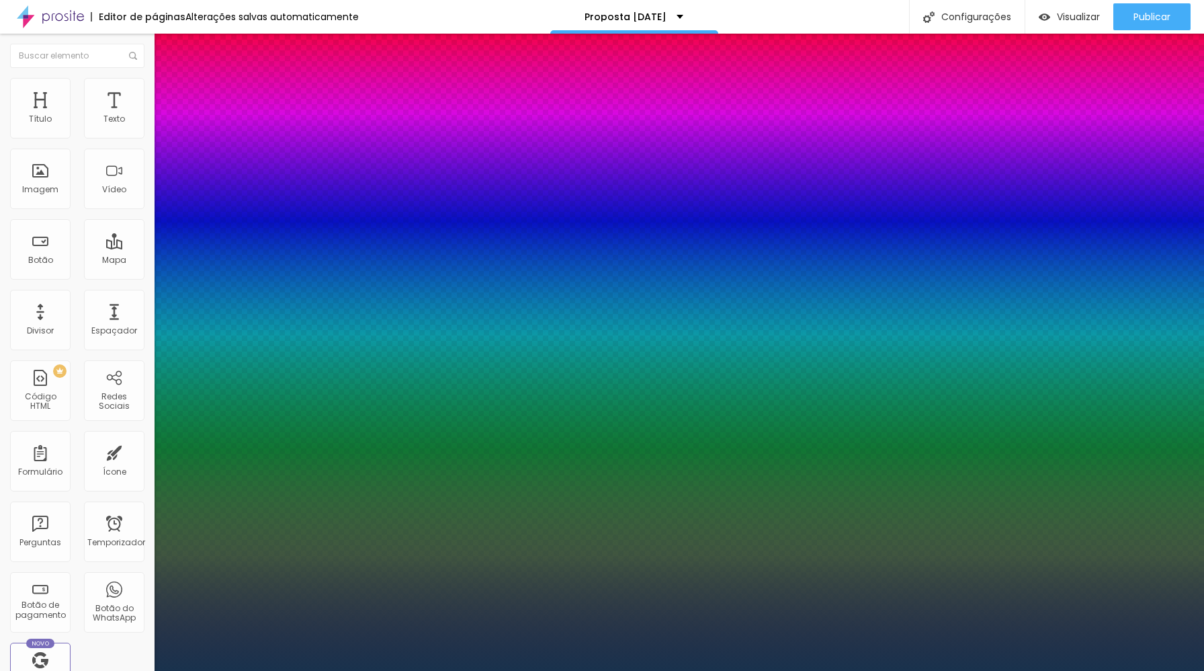
type input "#194B4D"
type input "1"
type input "#194D4B"
type input "1"
type input "#194D45"
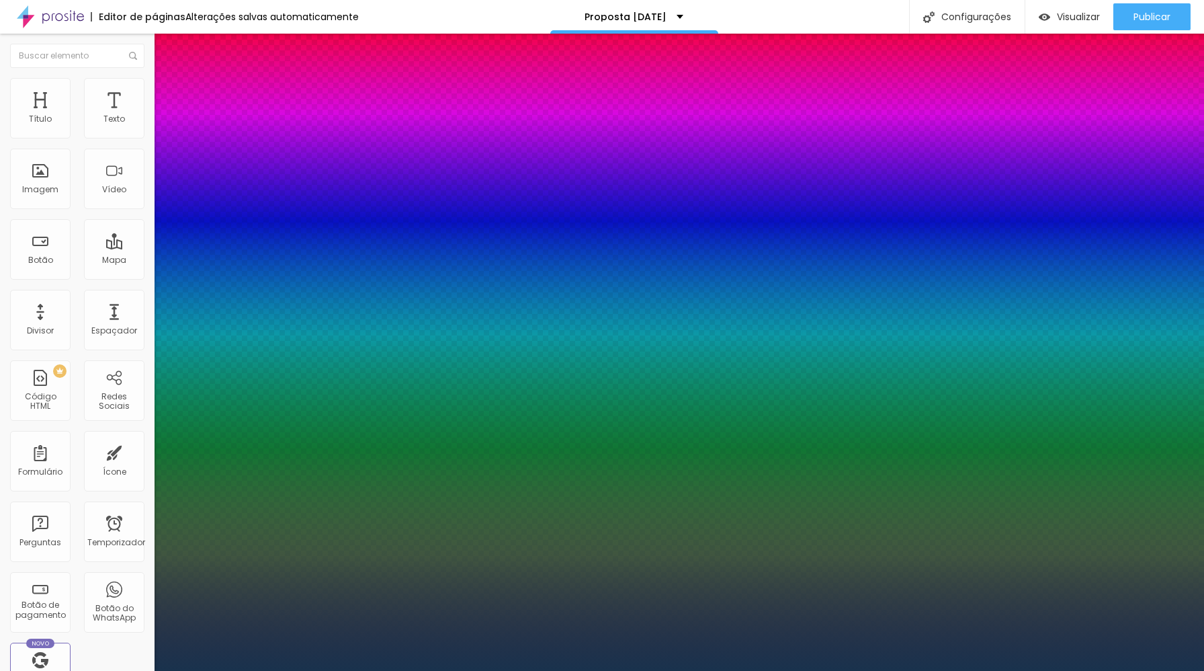
type input "1"
type input "#194D3F"
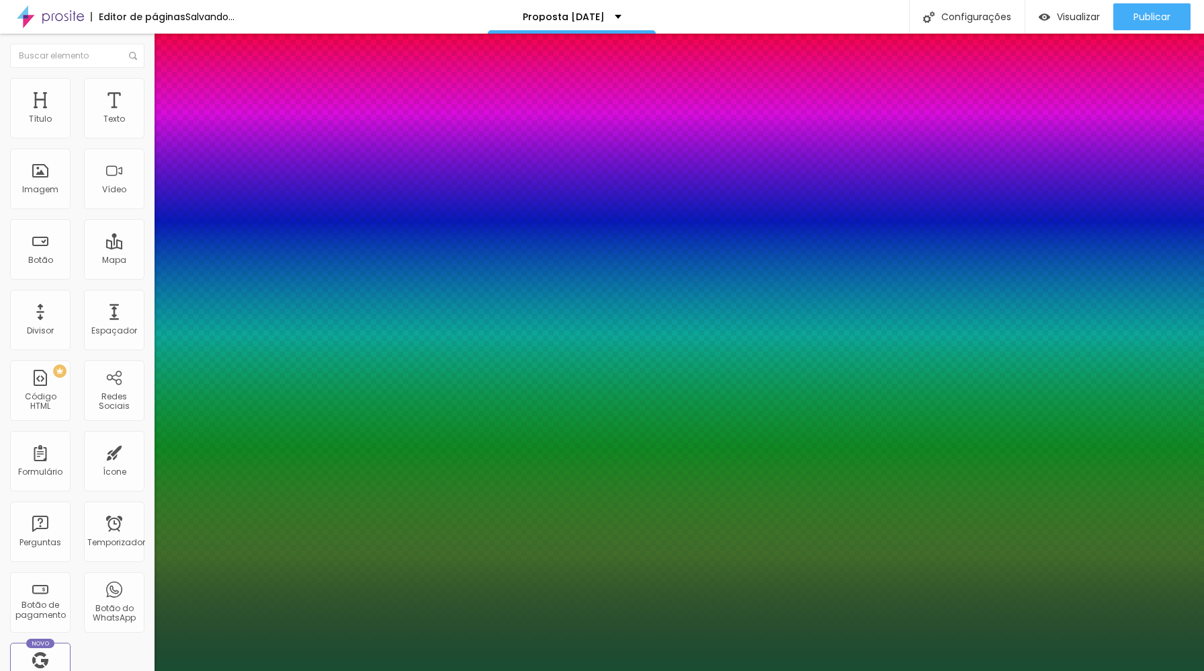
type input "1"
type input "#194D38"
type input "1"
type input "#194D32"
type input "1"
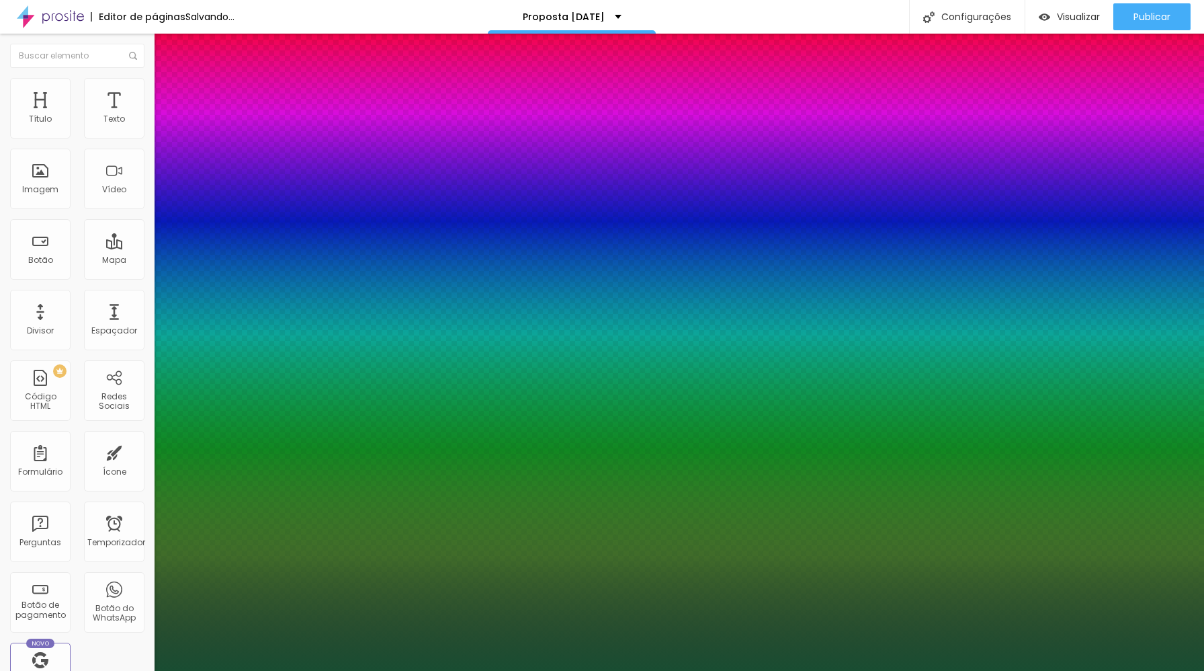
type input "#194D2C"
type input "1"
type input "#194D26"
type input "1"
type input "#194D1F"
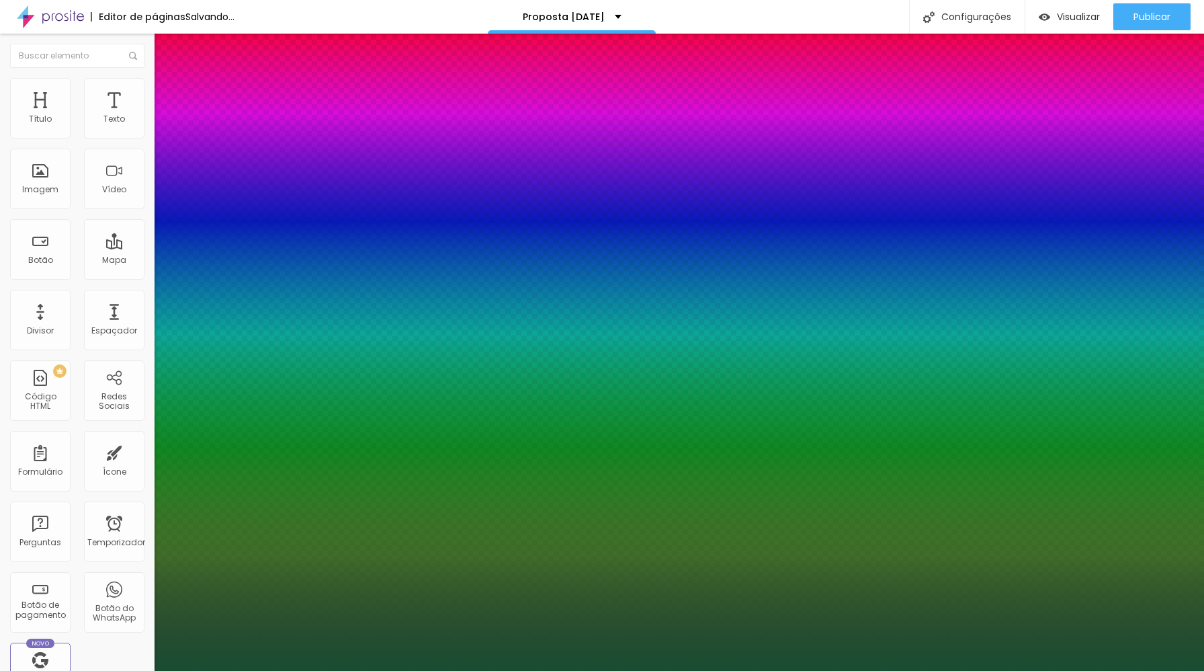
type input "1"
type input "#194D1B"
type input "1"
type input "#1D4D19"
type input "1"
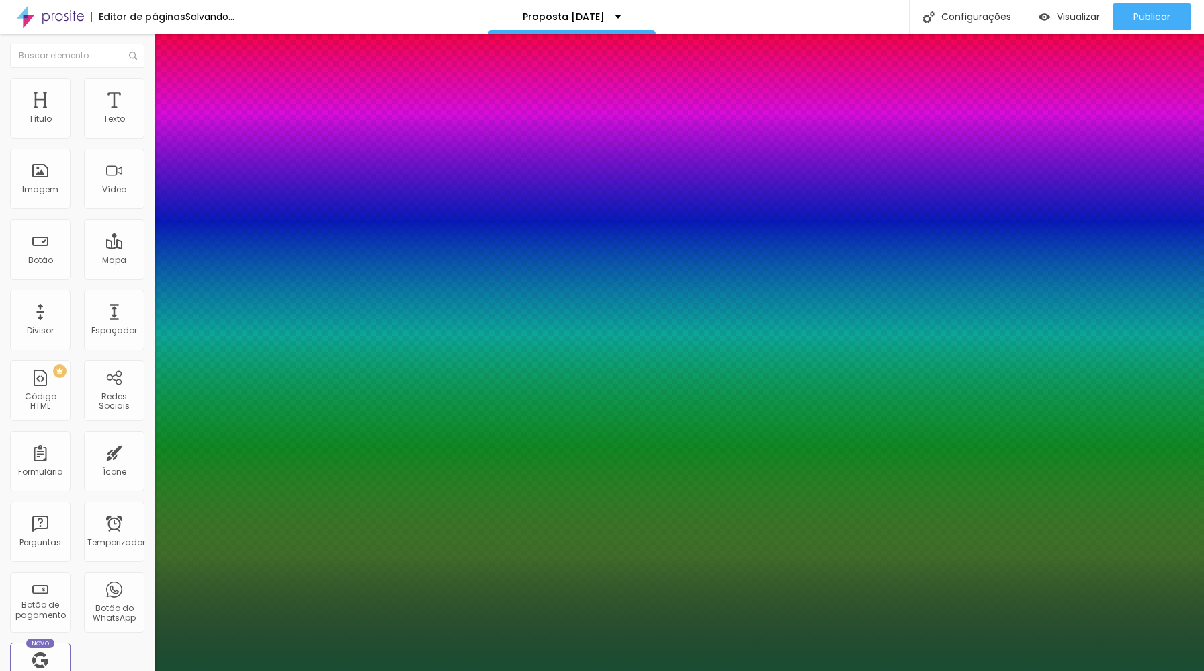
type input "#234D19"
type input "1"
type input "#274D19"
type input "1"
type input "#2E4D19"
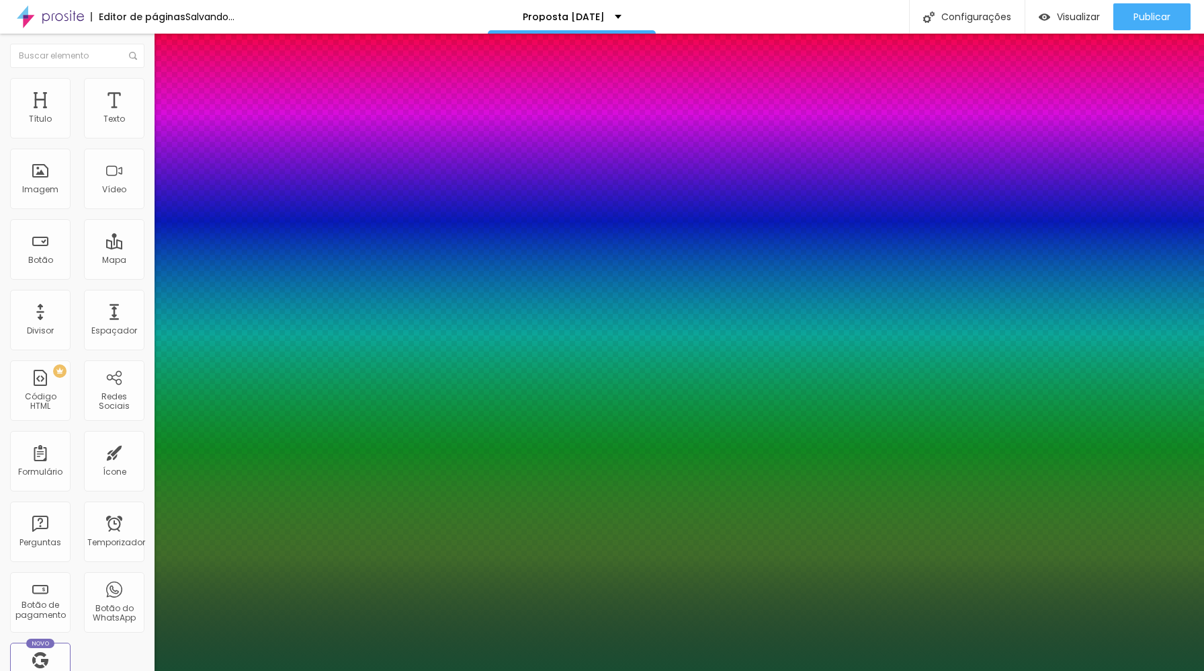
type input "1"
type input "#344D19"
type input "1"
type input "#384D19"
type input "1"
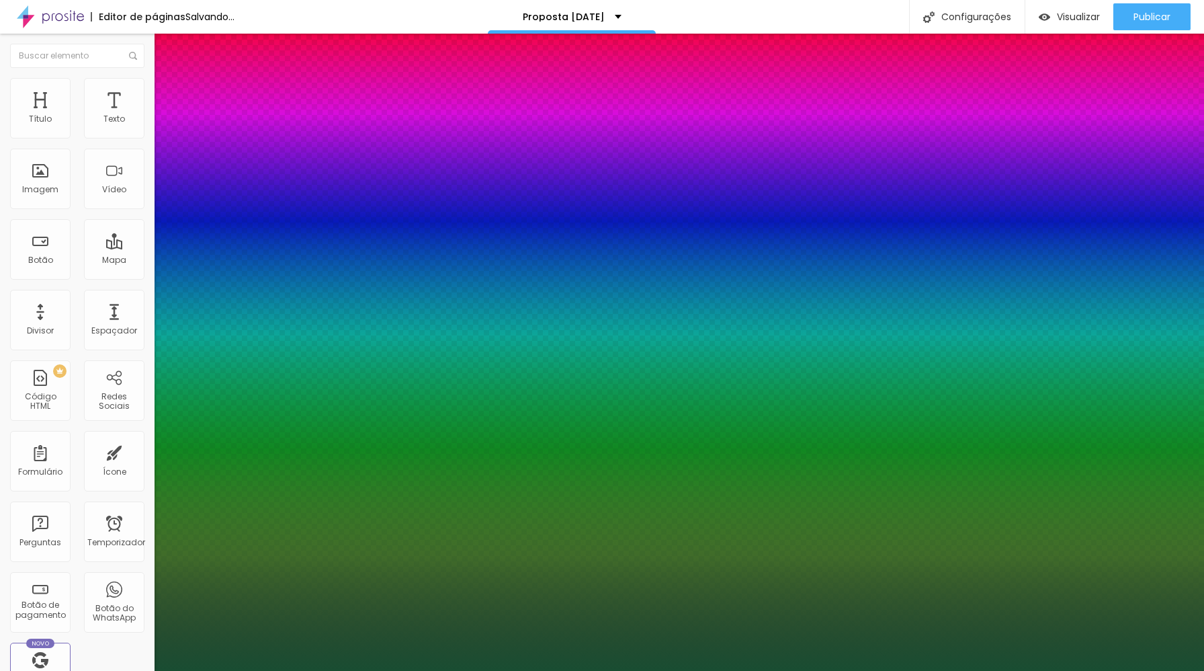
type input "#3E4D19"
type input "1"
type input "#434D19"
type input "1"
type input "#454D19"
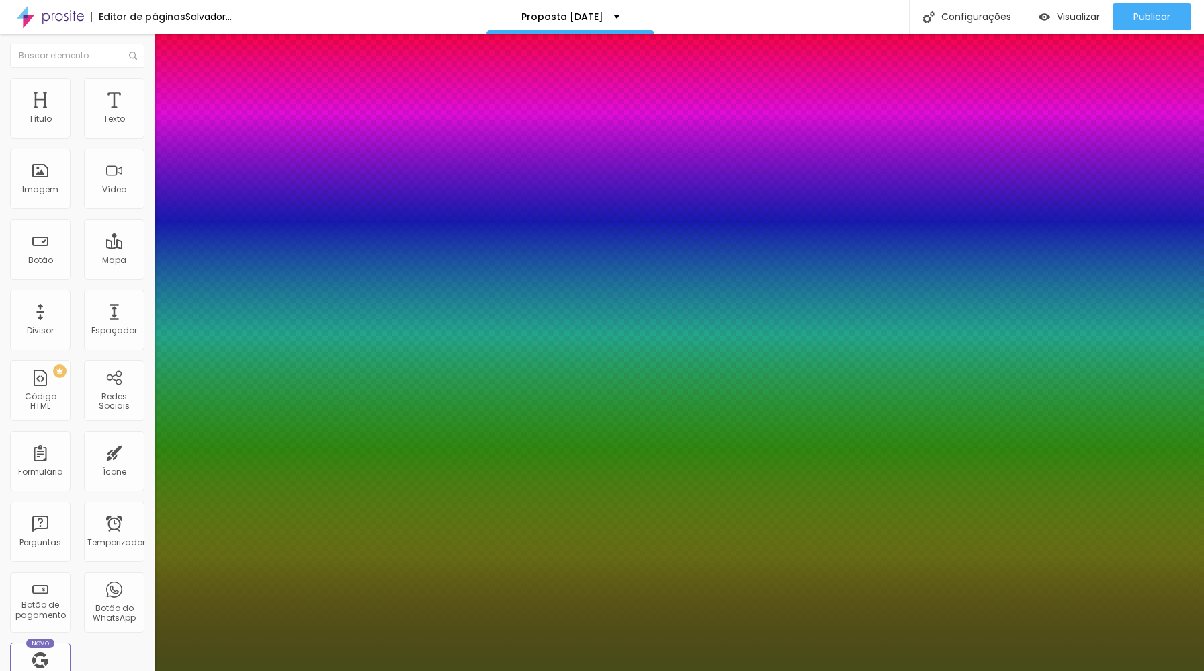
type input "1"
type input "#474D19"
type input "1"
type input "#4B4D19"
type input "1"
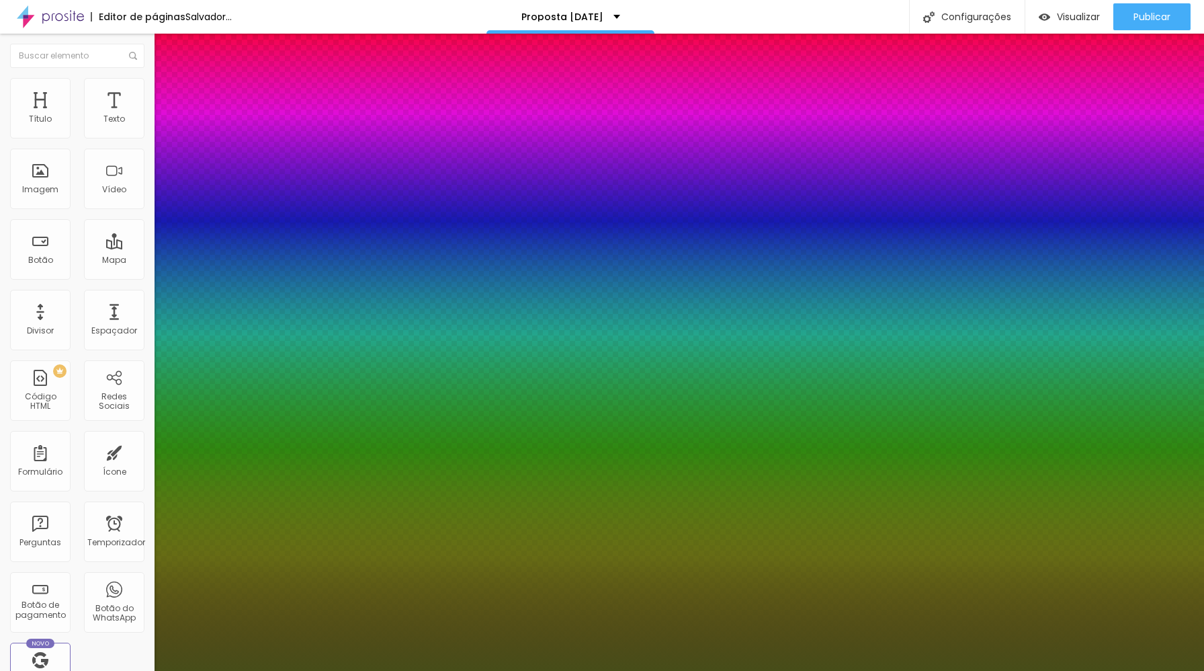
type input "#4D4D19"
type input "1"
type input "#4B4D19"
type input "1"
type input "#494D19"
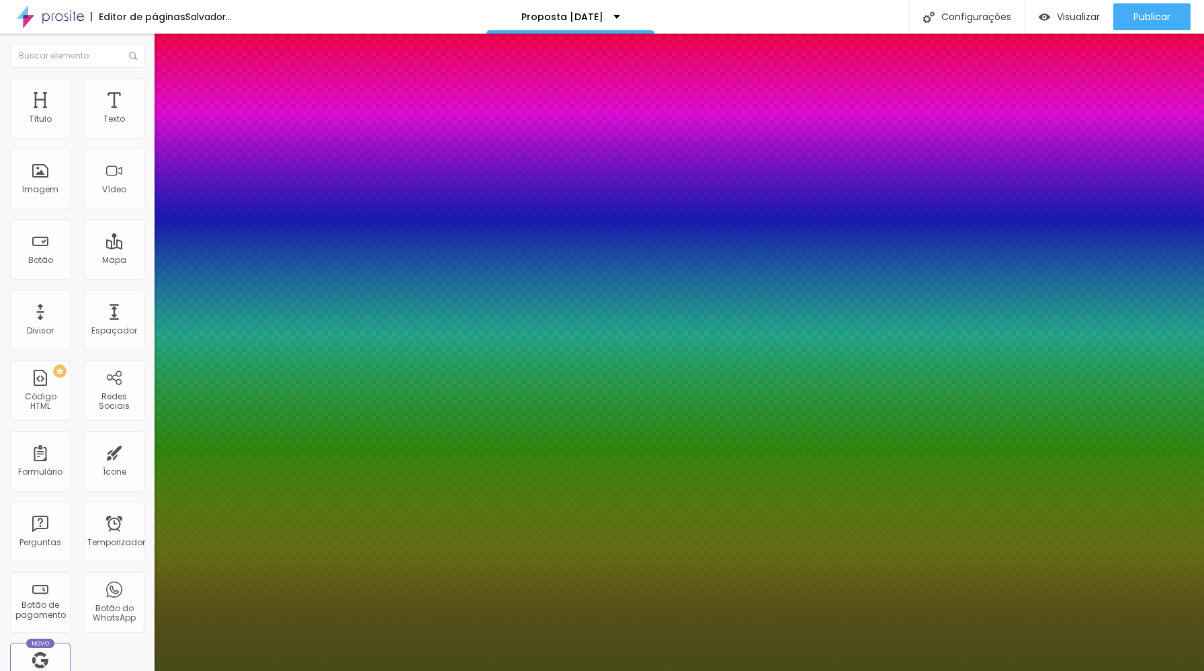
type input "1"
type input "#454D19"
type input "1"
type input "#3C4D19"
type input "1"
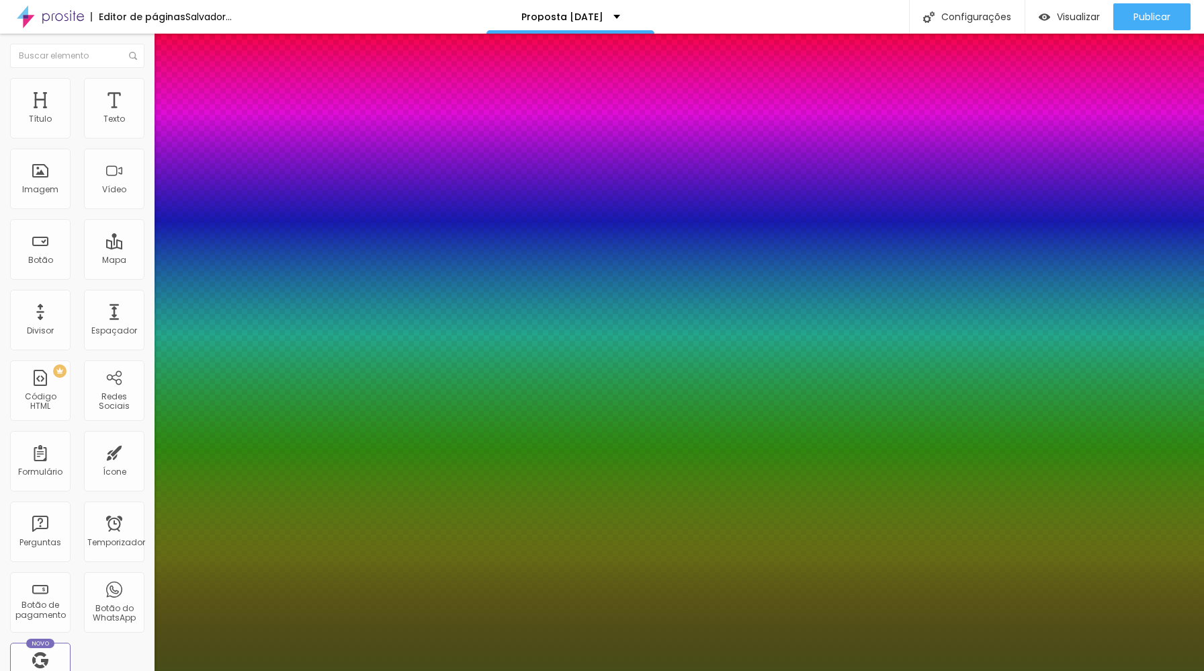
type input "#324D19"
type input "1"
type input "#254D19"
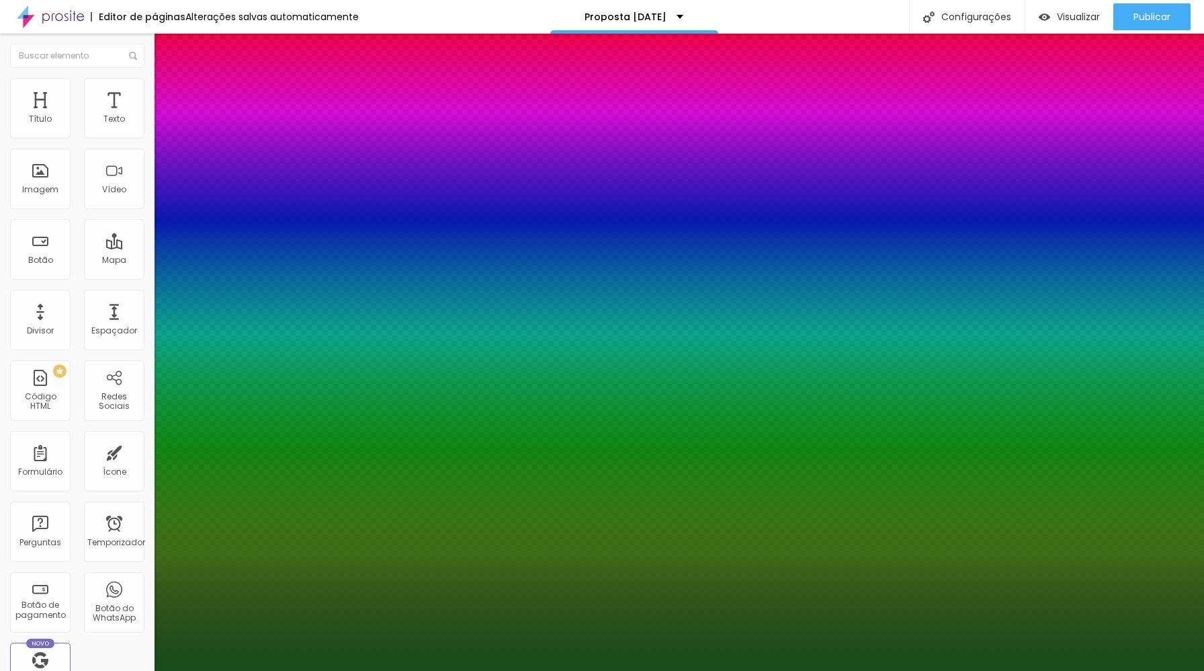
type input "1"
type input "#194D1D"
type input "1"
type input "#194D32"
type input "1"
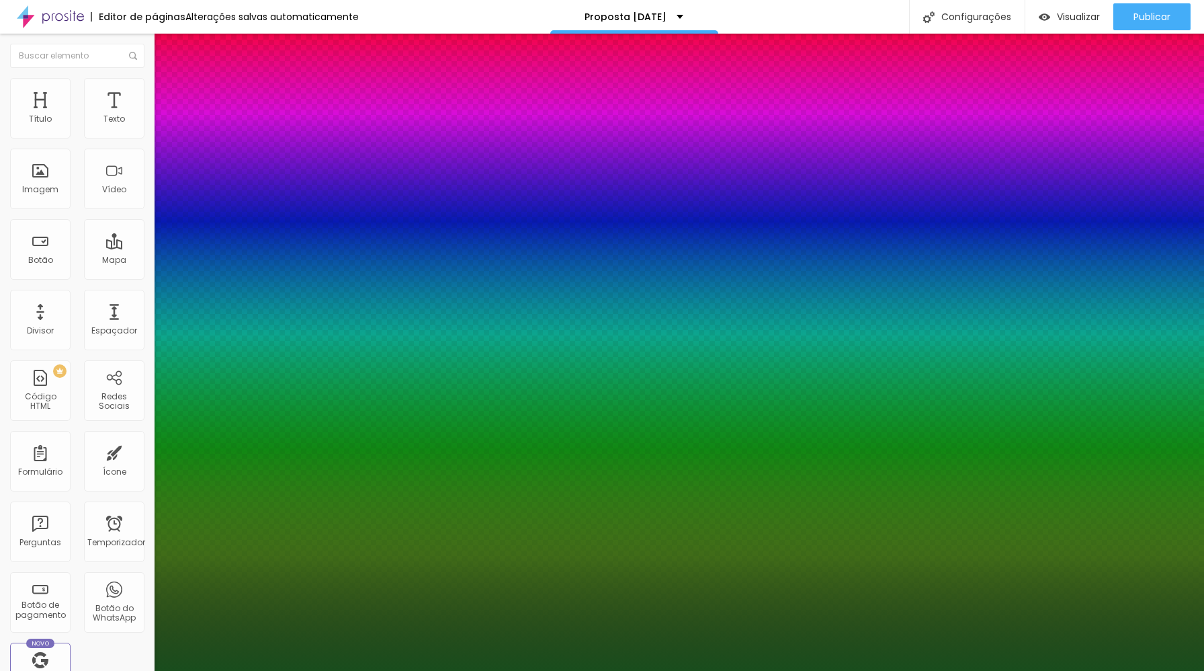
type input "#194D47"
type input "1"
type input "#19404D"
type input "1"
type input "#19324D"
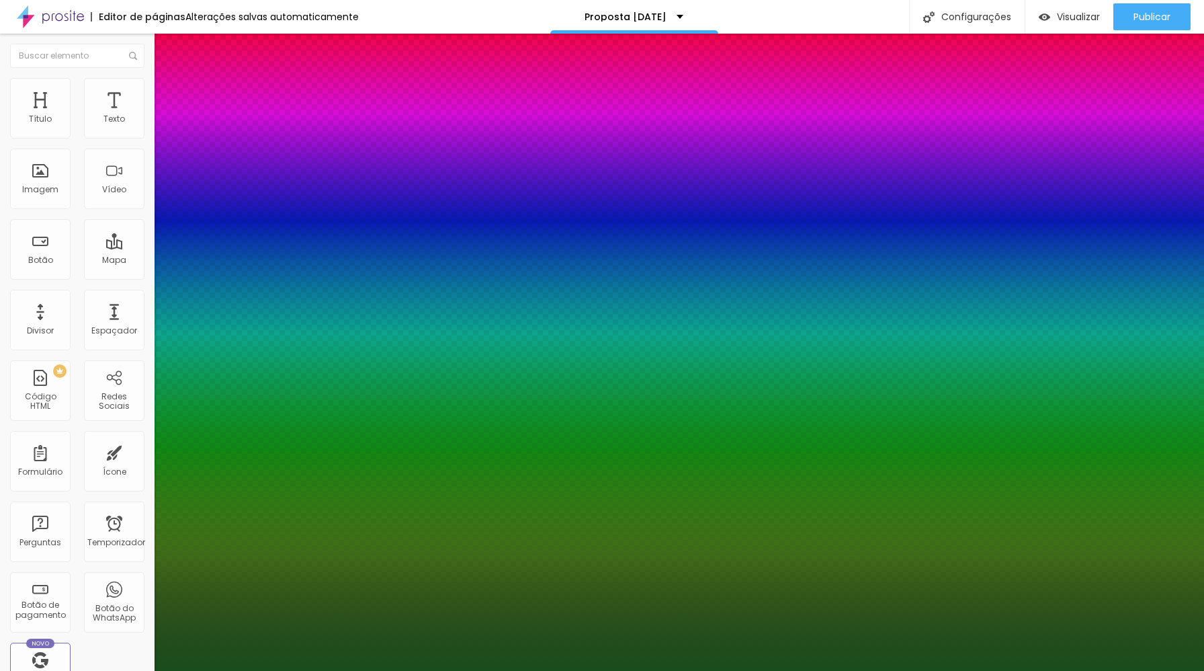
type input "1"
type input "#19274D"
type input "1"
type input "#191D4D"
type input "1"
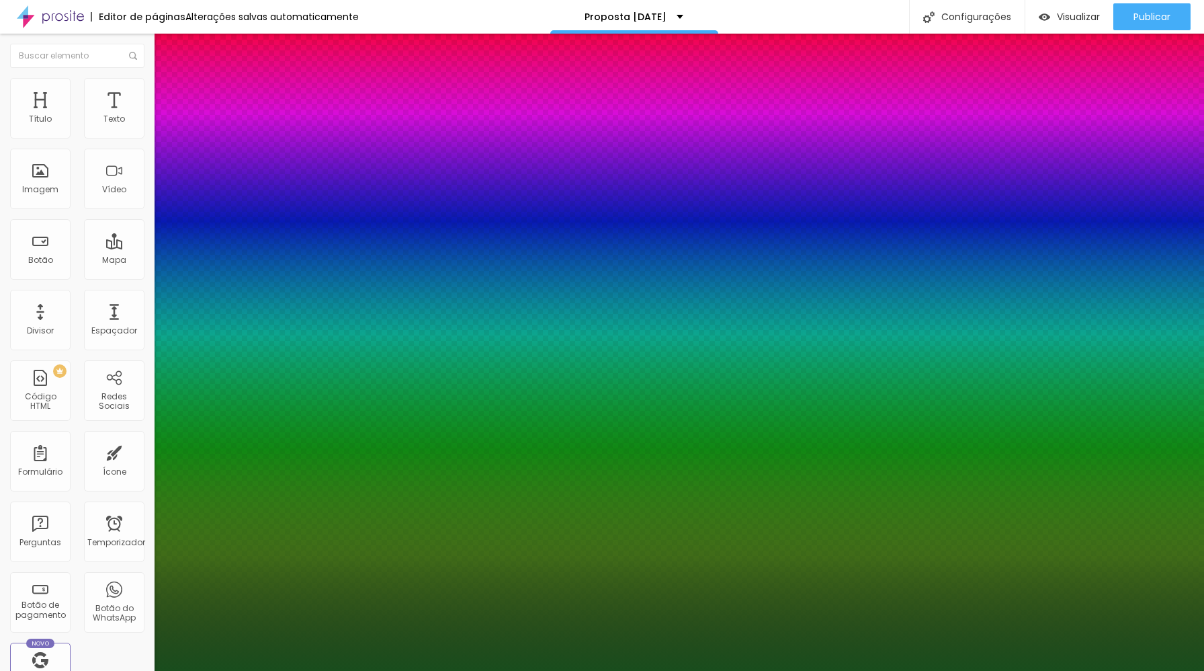
type input "#19194D"
type input "1"
type input "#1D194D"
type input "1"
type input "#1F194D"
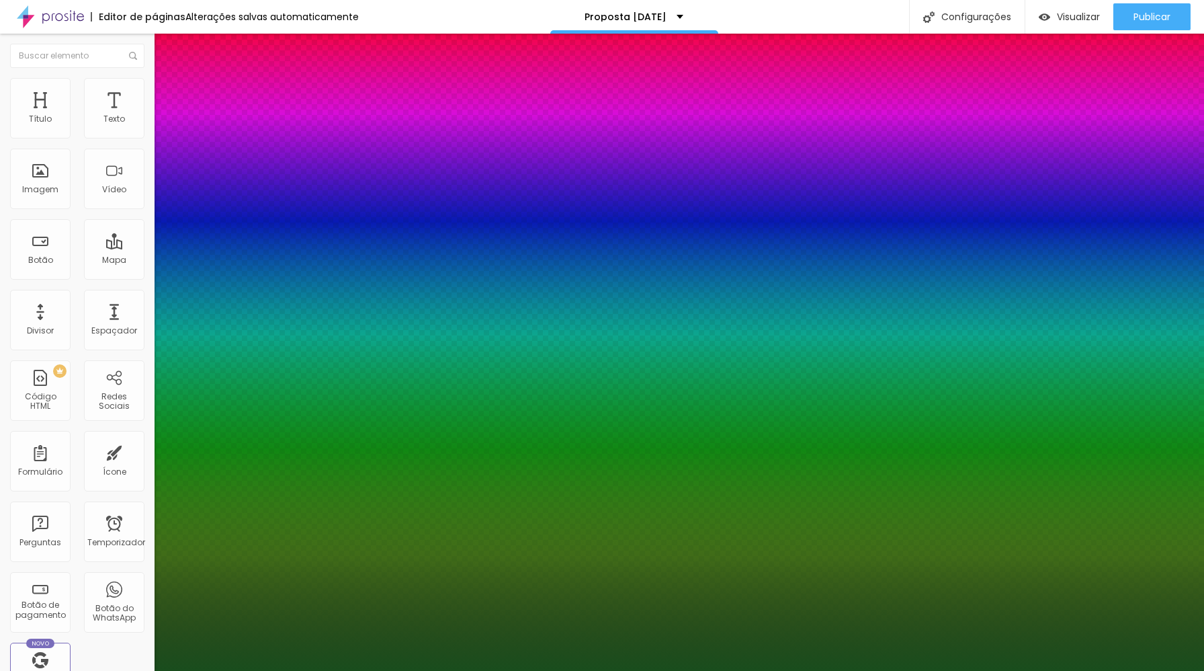
type input "1"
type input "#21194D"
type input "1"
type input "#23194D"
type input "1"
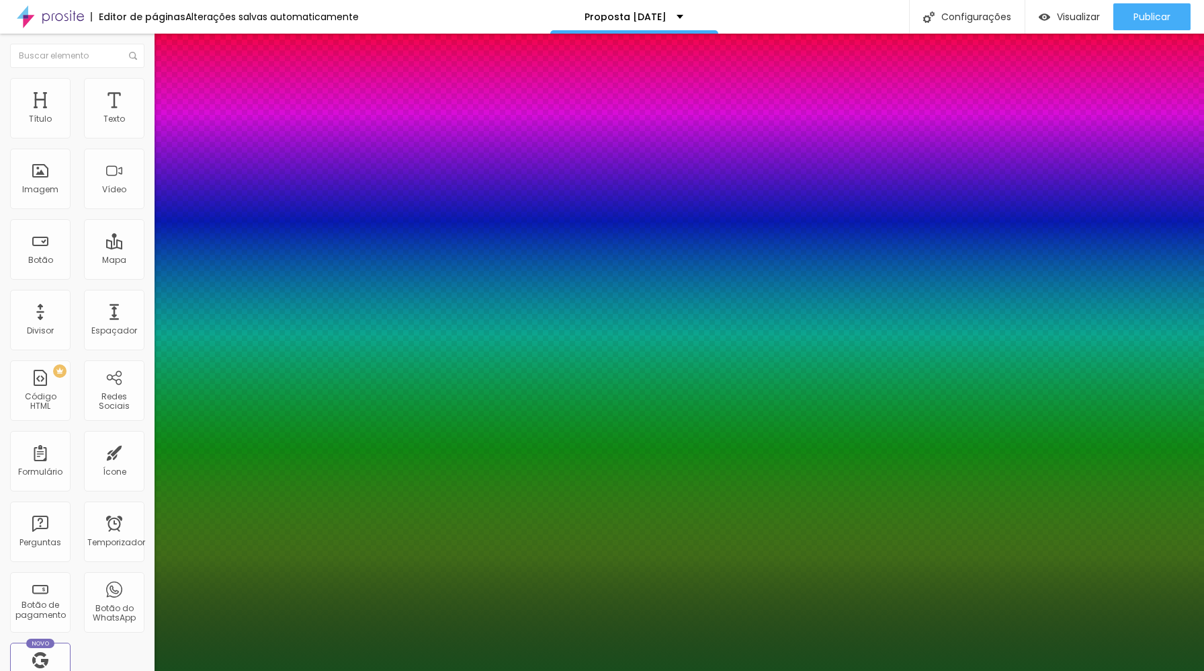
type input "#26194D"
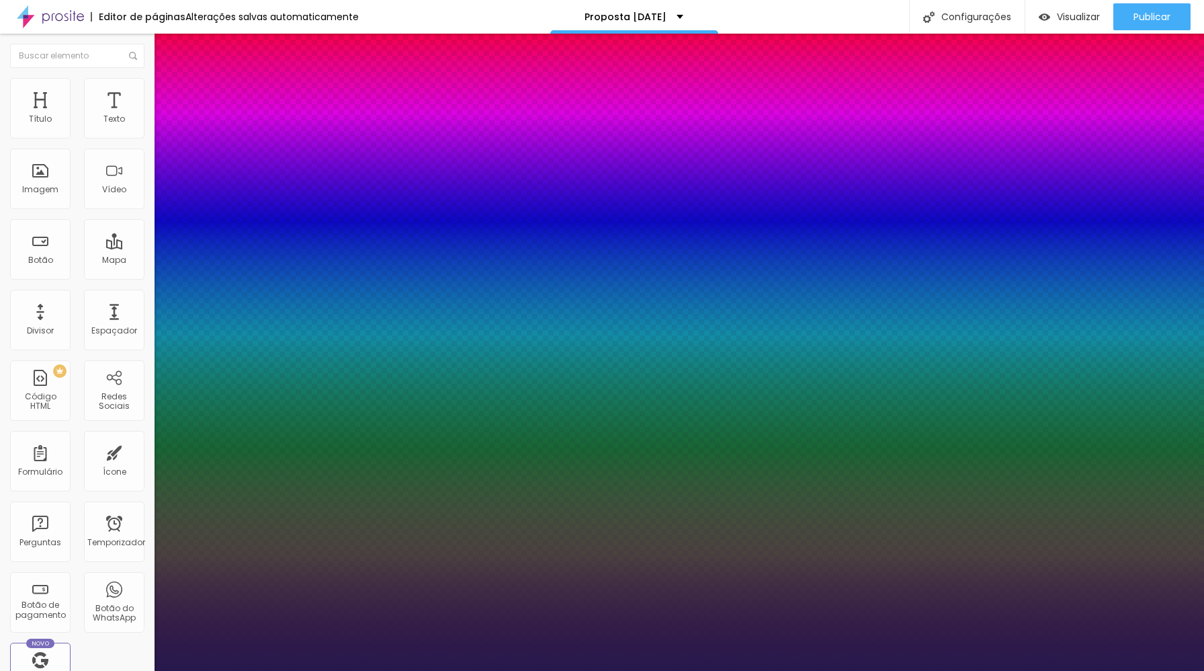
type input "1"
type input "#23194D"
type input "1"
type input "#21194D"
type input "1"
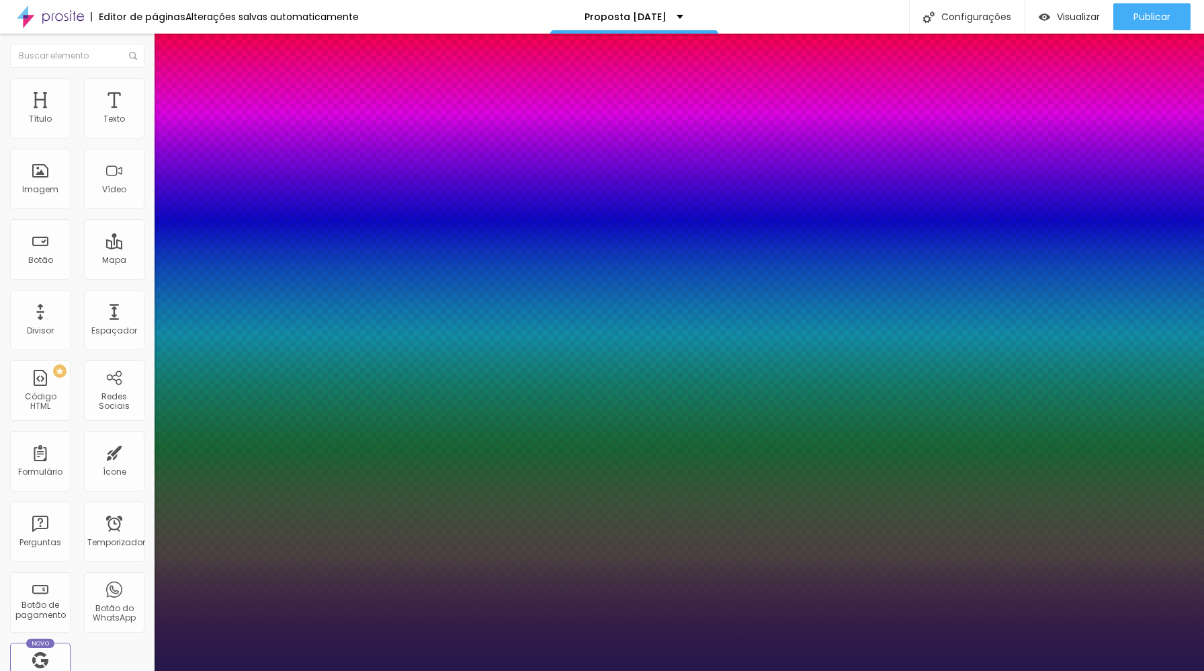
type input "#1D194D"
type input "1"
type input "#19194D"
type input "1"
type input "#191D4D"
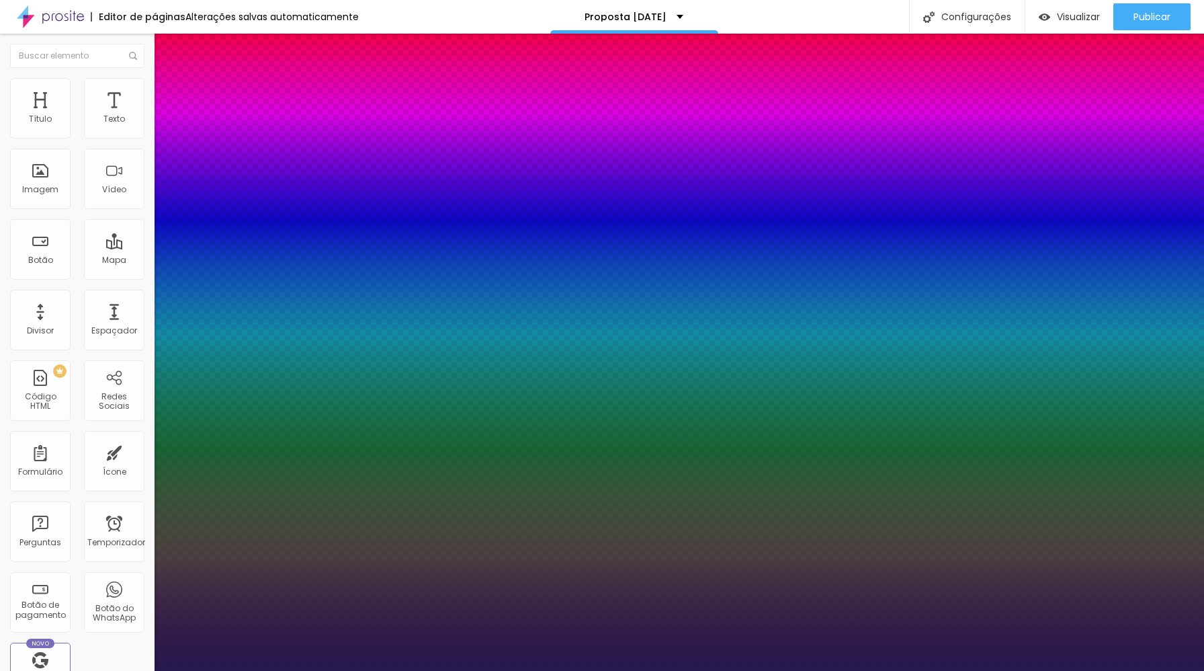
type input "1"
type input "#19234D"
type input "1"
type input "#192C4D"
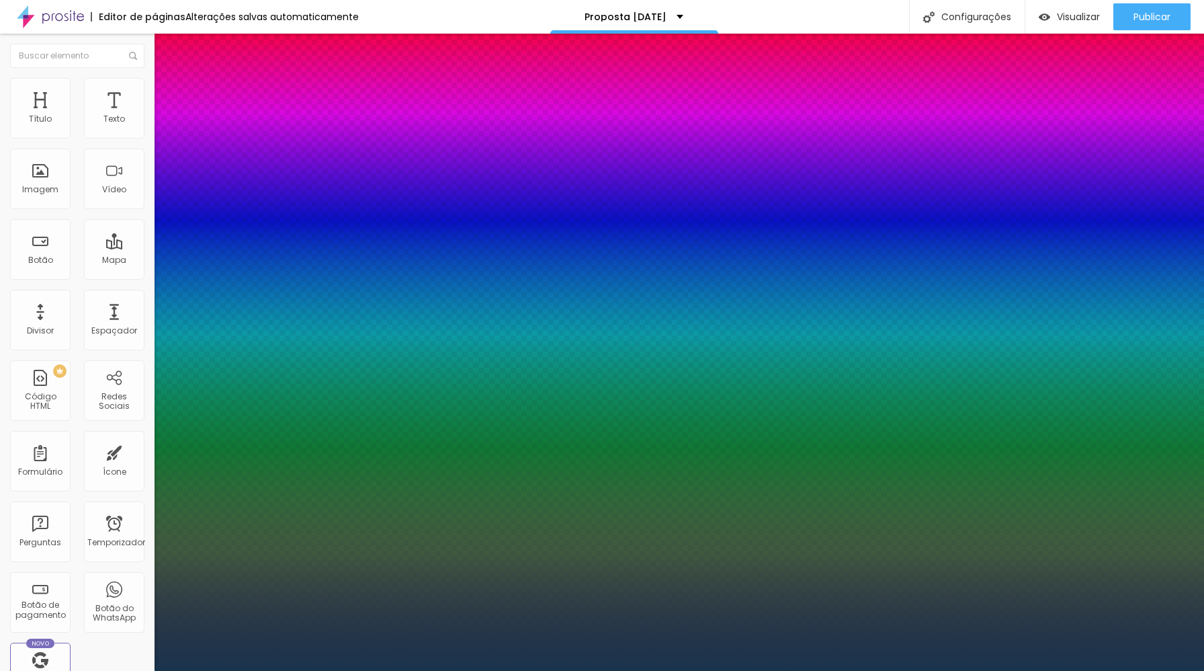
type input "1"
type input "#19344D"
type input "1"
type input "#193E4D"
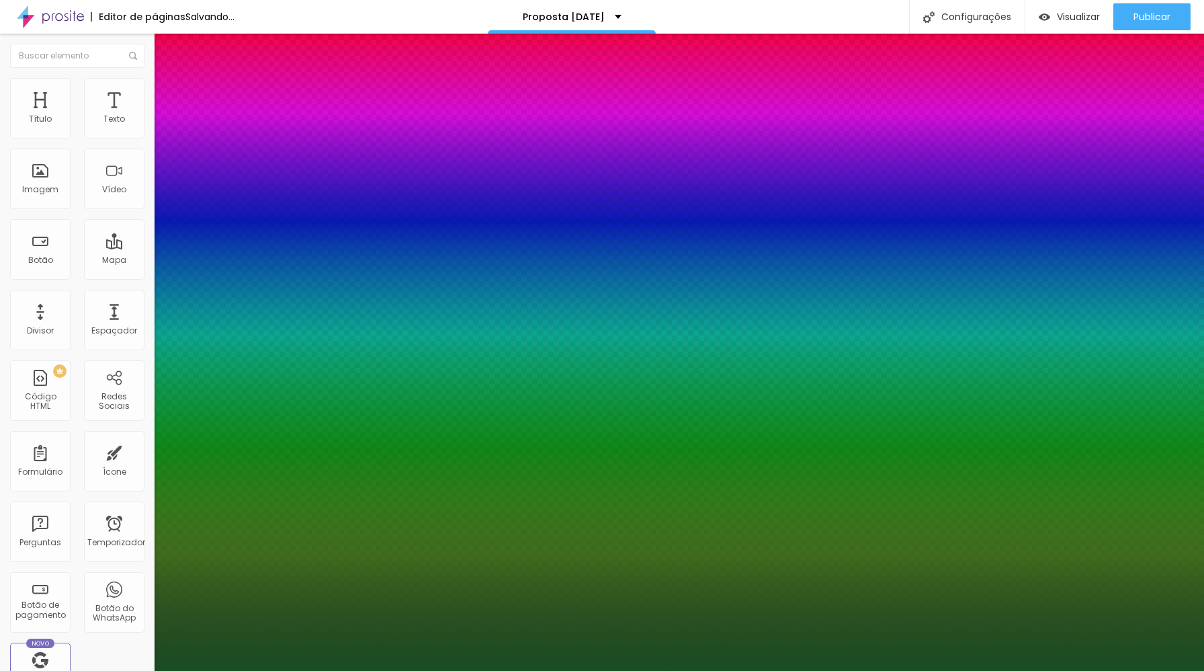
drag, startPoint x: 285, startPoint y: 407, endPoint x: 284, endPoint y: 430, distance: 22.9
click at [284, 430] on div at bounding box center [602, 335] width 1204 height 671
click at [249, 437] on div at bounding box center [602, 335] width 1204 height 671
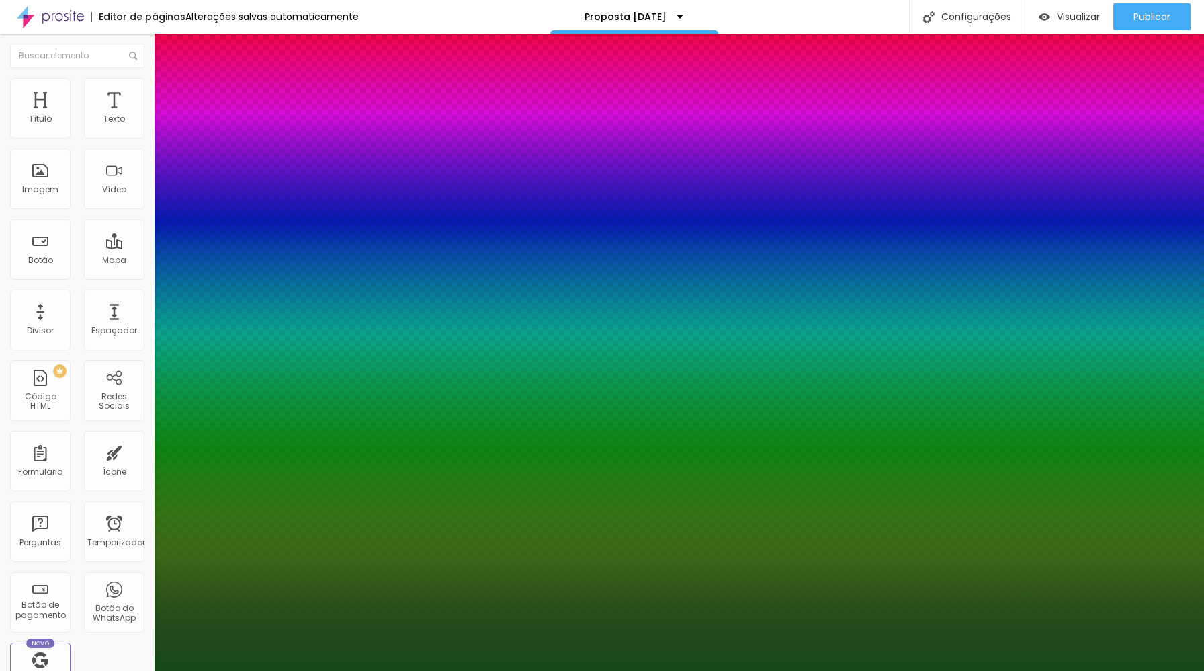
click at [603, 670] on div at bounding box center [602, 671] width 1204 height 0
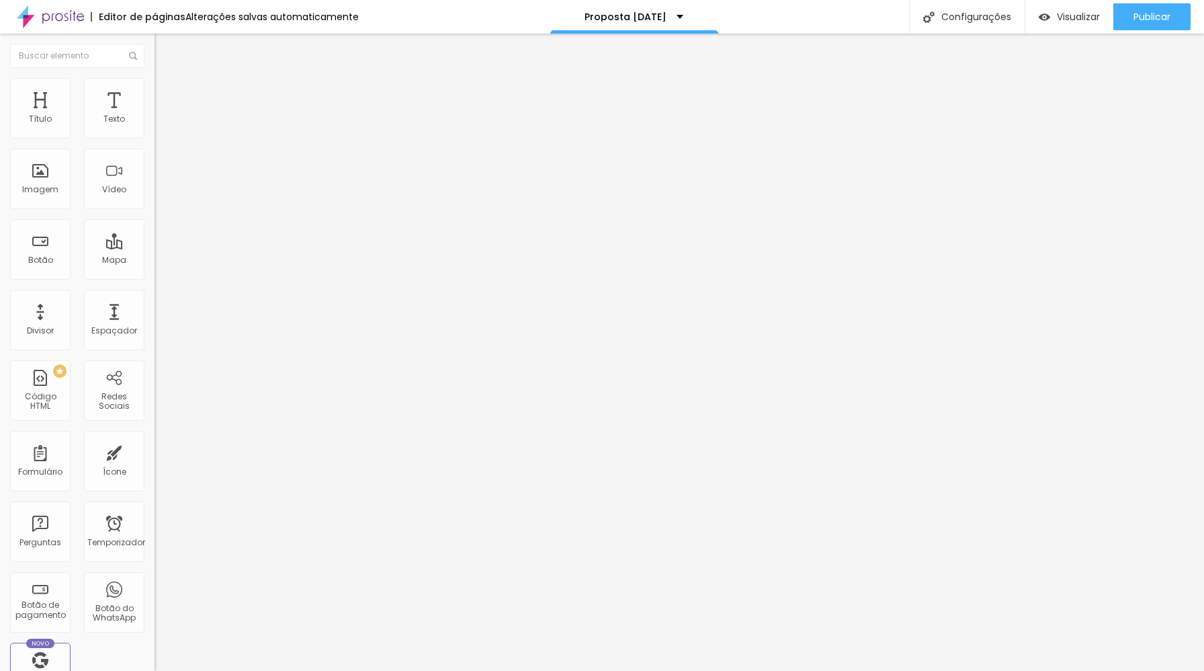
click at [155, 85] on img at bounding box center [161, 84] width 12 height 12
click at [155, 77] on img at bounding box center [161, 71] width 12 height 12
click at [155, 87] on li "Avançado" at bounding box center [232, 84] width 155 height 13
click at [155, 129] on button "button" at bounding box center [164, 122] width 19 height 14
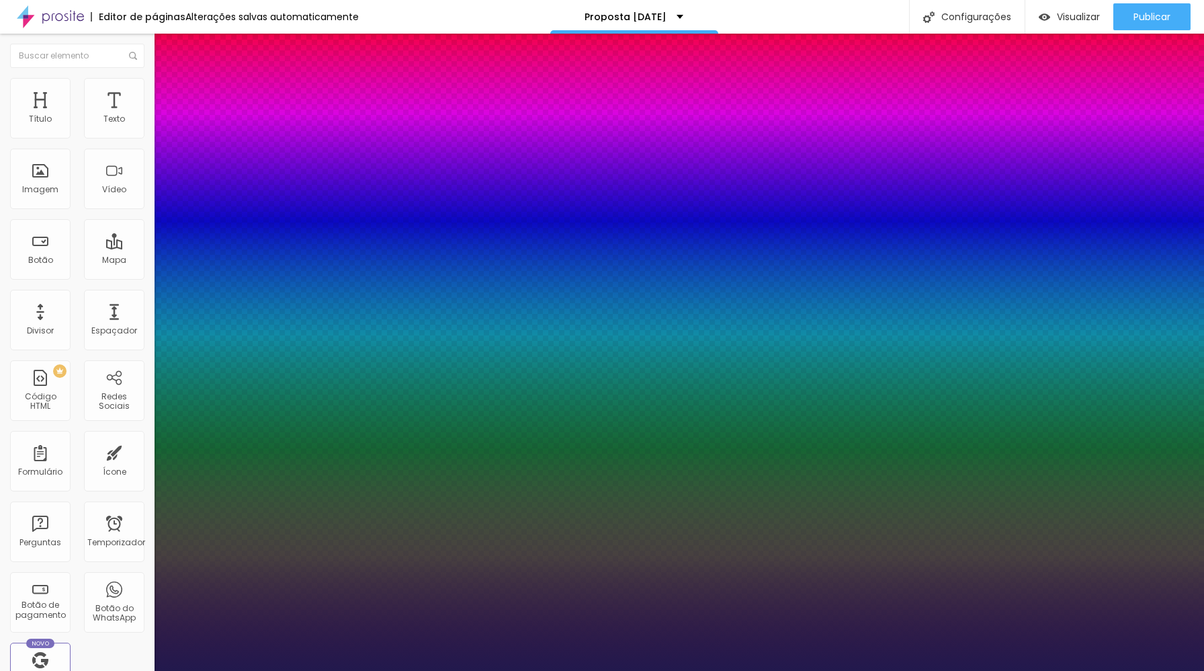
click at [1121, 670] on div at bounding box center [602, 671] width 1204 height 0
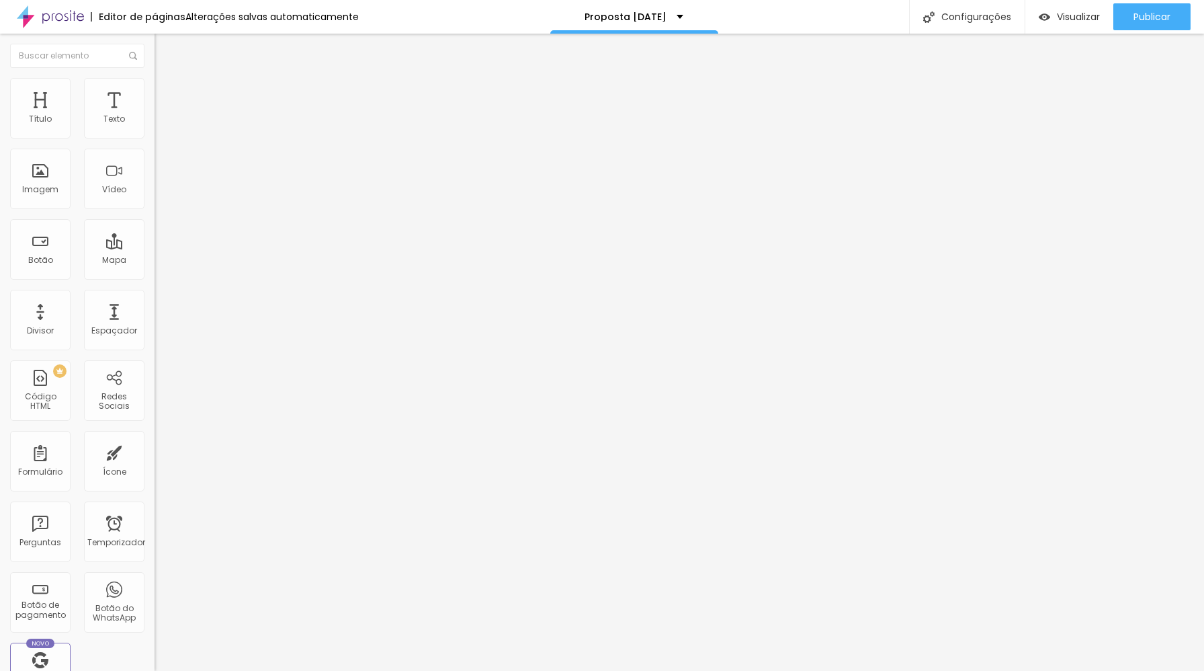
click at [155, 56] on button "Editar nulo" at bounding box center [232, 49] width 155 height 31
click at [155, 58] on button "Editar nulo" at bounding box center [232, 49] width 155 height 31
click at [165, 45] on img "button" at bounding box center [170, 49] width 11 height 11
click at [155, 81] on li "Avançado" at bounding box center [232, 84] width 155 height 13
click at [155, 78] on li "Conteúdo" at bounding box center [232, 71] width 155 height 13
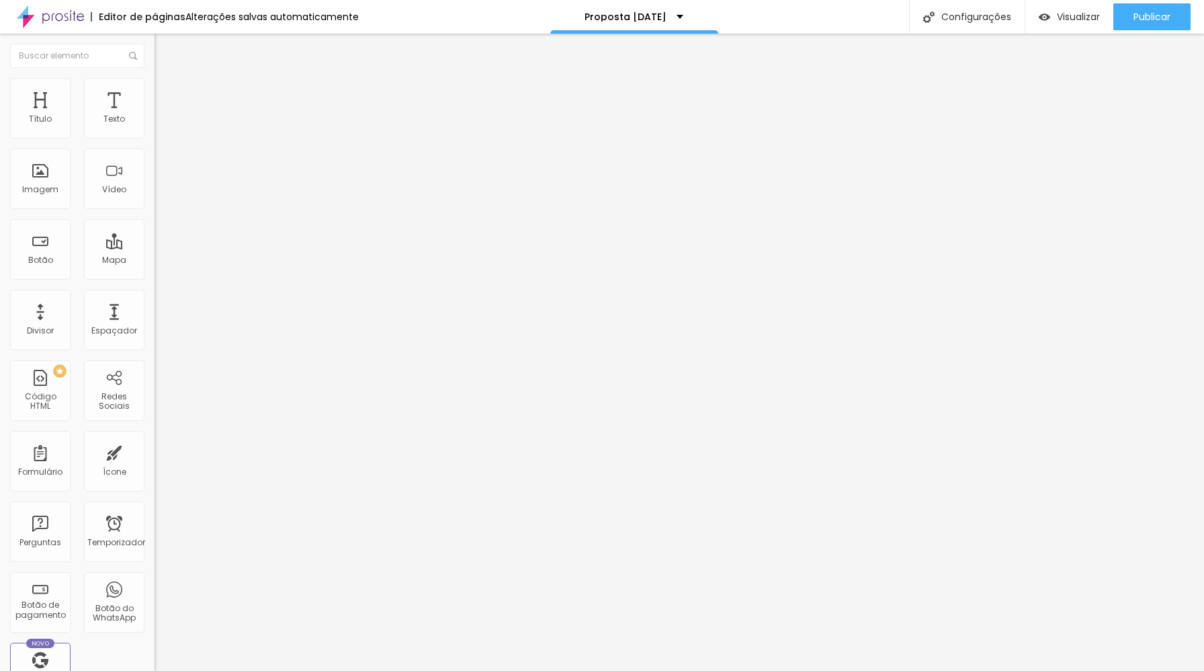
drag, startPoint x: 33, startPoint y: 130, endPoint x: 86, endPoint y: 116, distance: 54.8
click at [155, 247] on input "range" at bounding box center [198, 252] width 87 height 11
click at [165, 54] on img "button" at bounding box center [170, 49] width 11 height 11
click at [165, 52] on img "button" at bounding box center [170, 49] width 11 height 11
click at [165, 51] on img "button" at bounding box center [170, 49] width 11 height 11
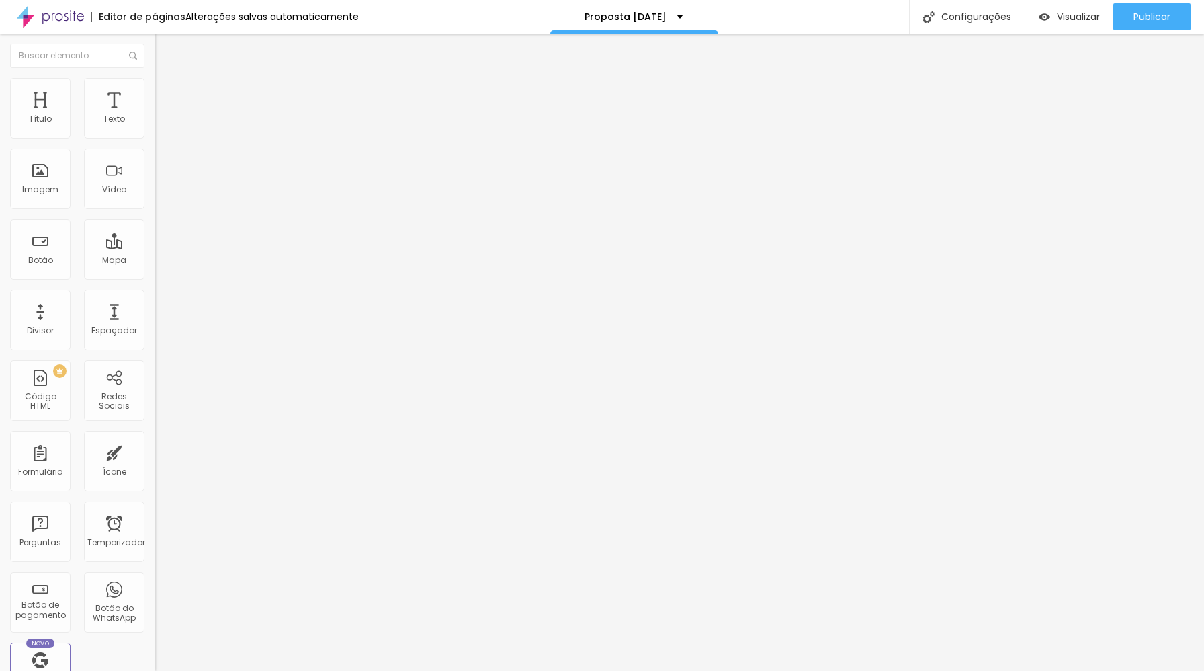
click at [163, 116] on font "Adicionar imagem" at bounding box center [202, 109] width 79 height 11
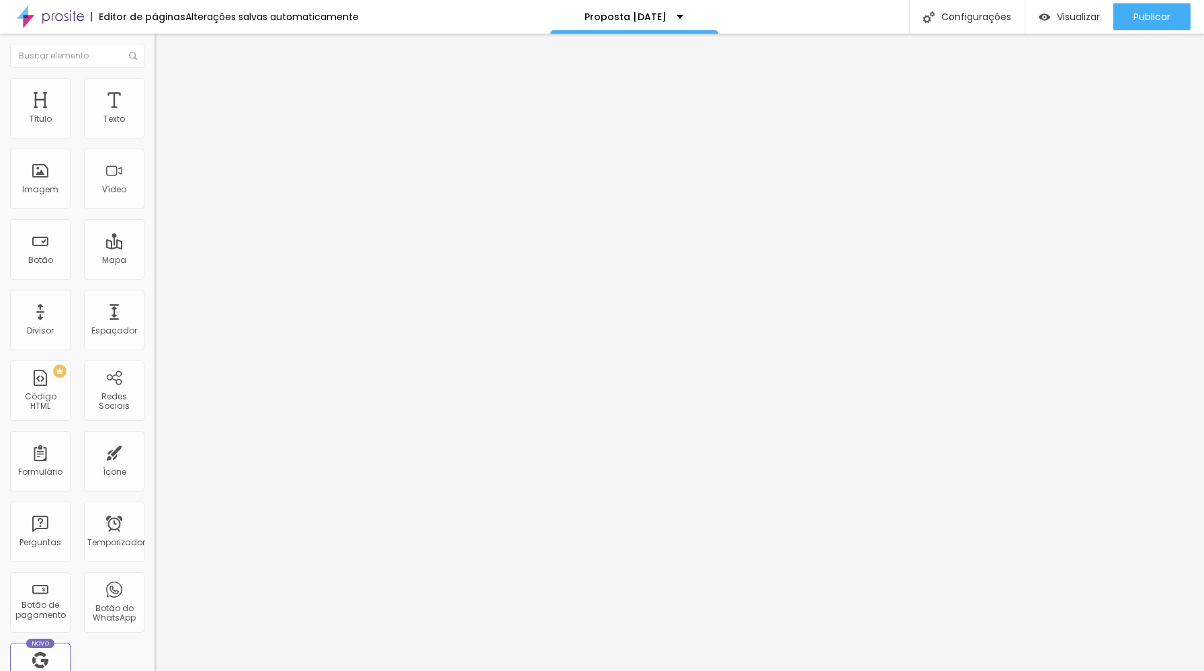
click at [1068, 9] on div "Visualizar" at bounding box center [1069, 16] width 61 height 27
click at [163, 116] on font "Adicionar imagem" at bounding box center [202, 109] width 79 height 11
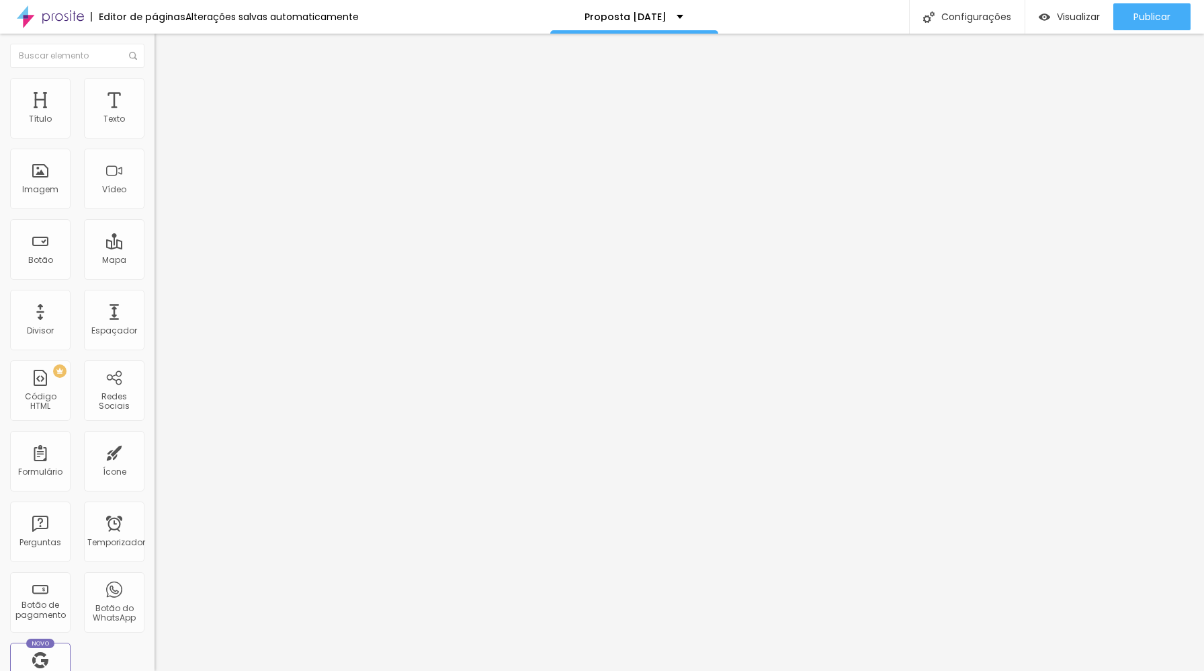
click at [165, 46] on img "button" at bounding box center [170, 49] width 11 height 11
click at [163, 116] on font "Trocar imagem" at bounding box center [195, 109] width 65 height 11
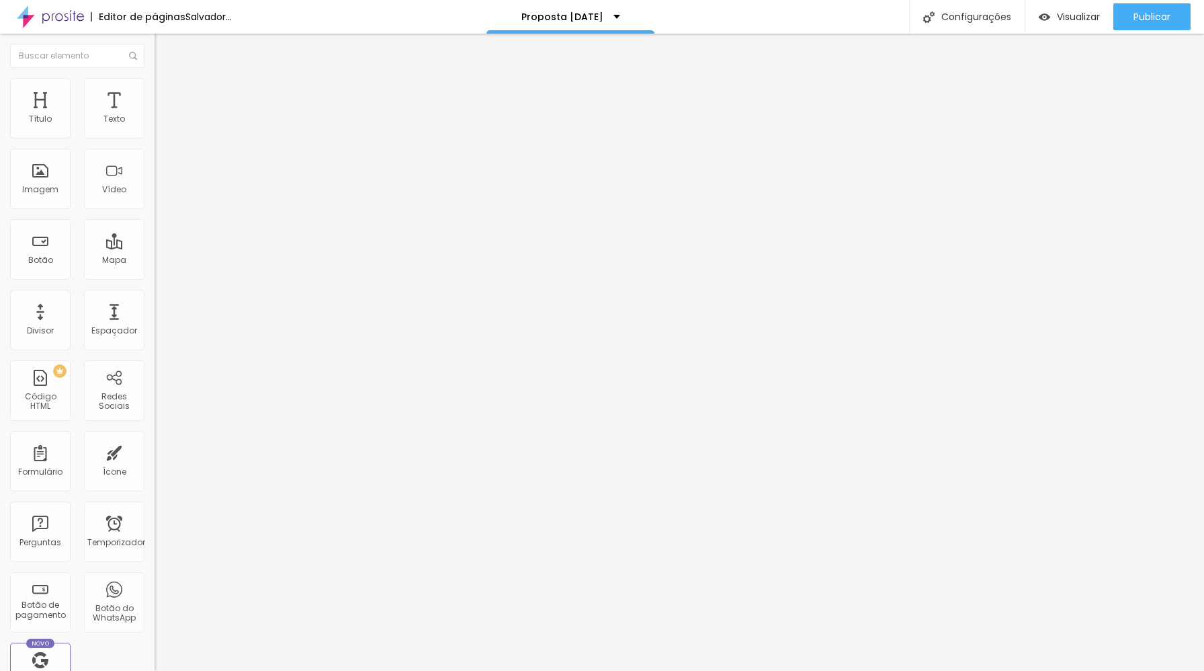
click at [1060, 5] on div "Visualizar" at bounding box center [1069, 16] width 61 height 27
